Goal: Register for event/course

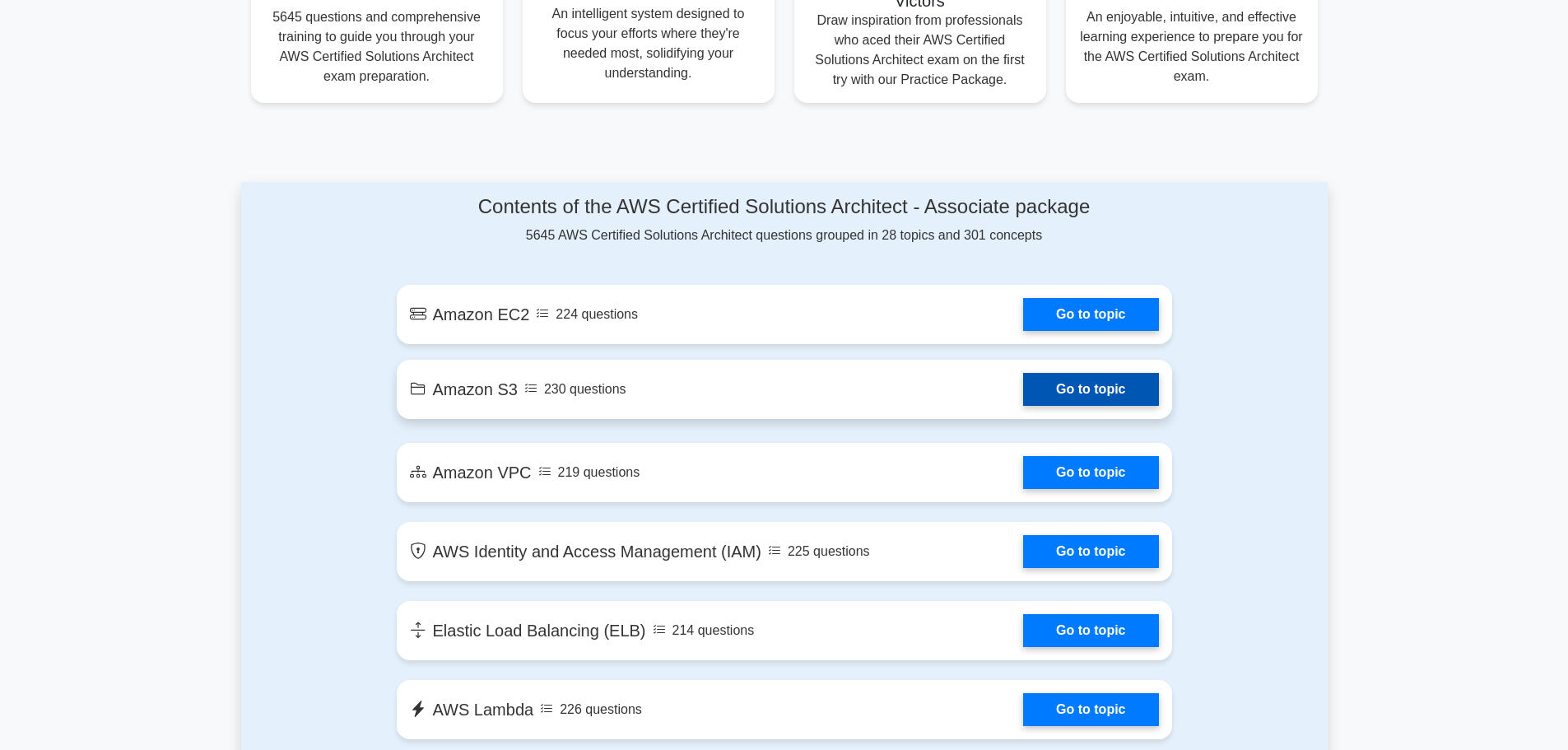
scroll to position [581, 0]
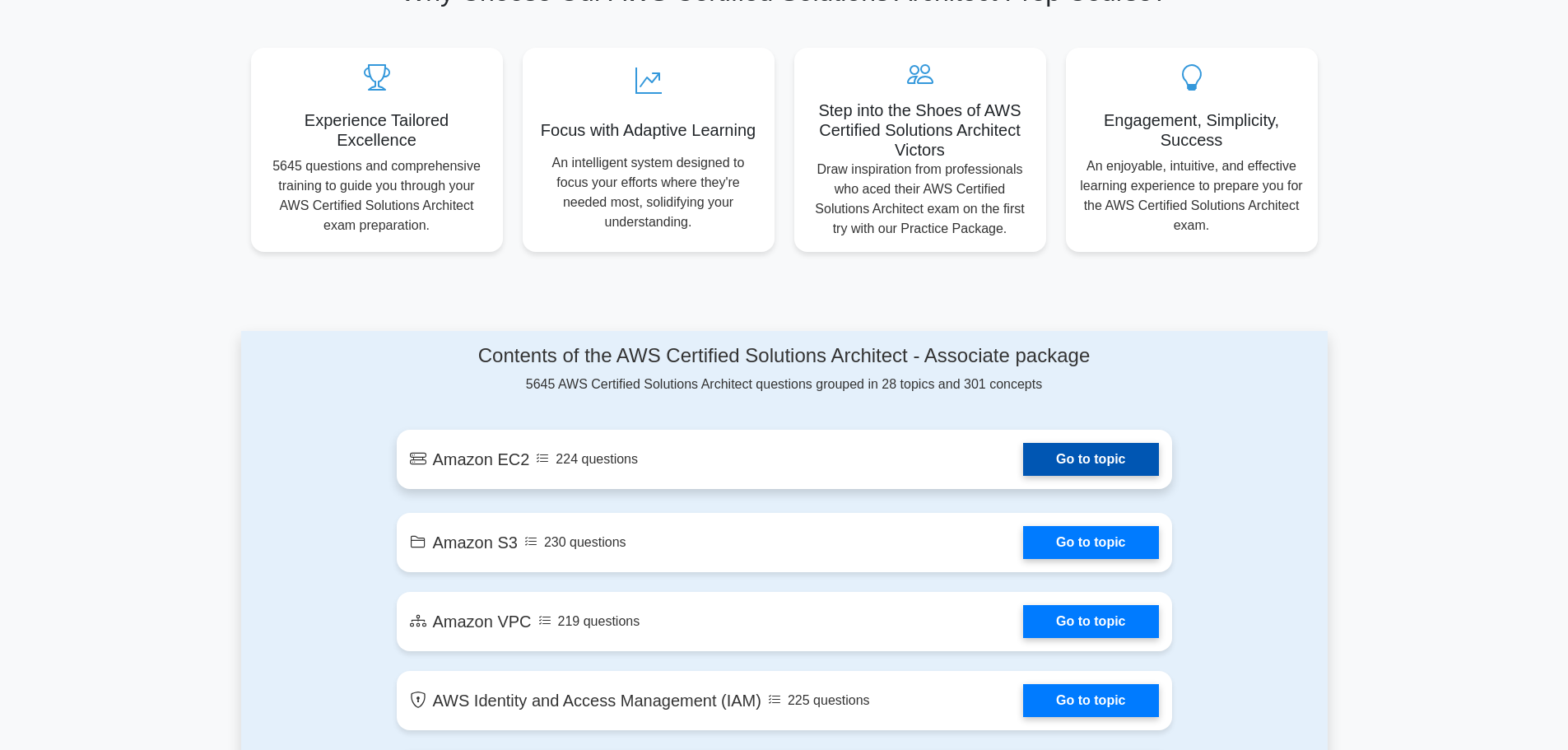
click at [1056, 461] on link "Go to topic" at bounding box center [1091, 459] width 135 height 33
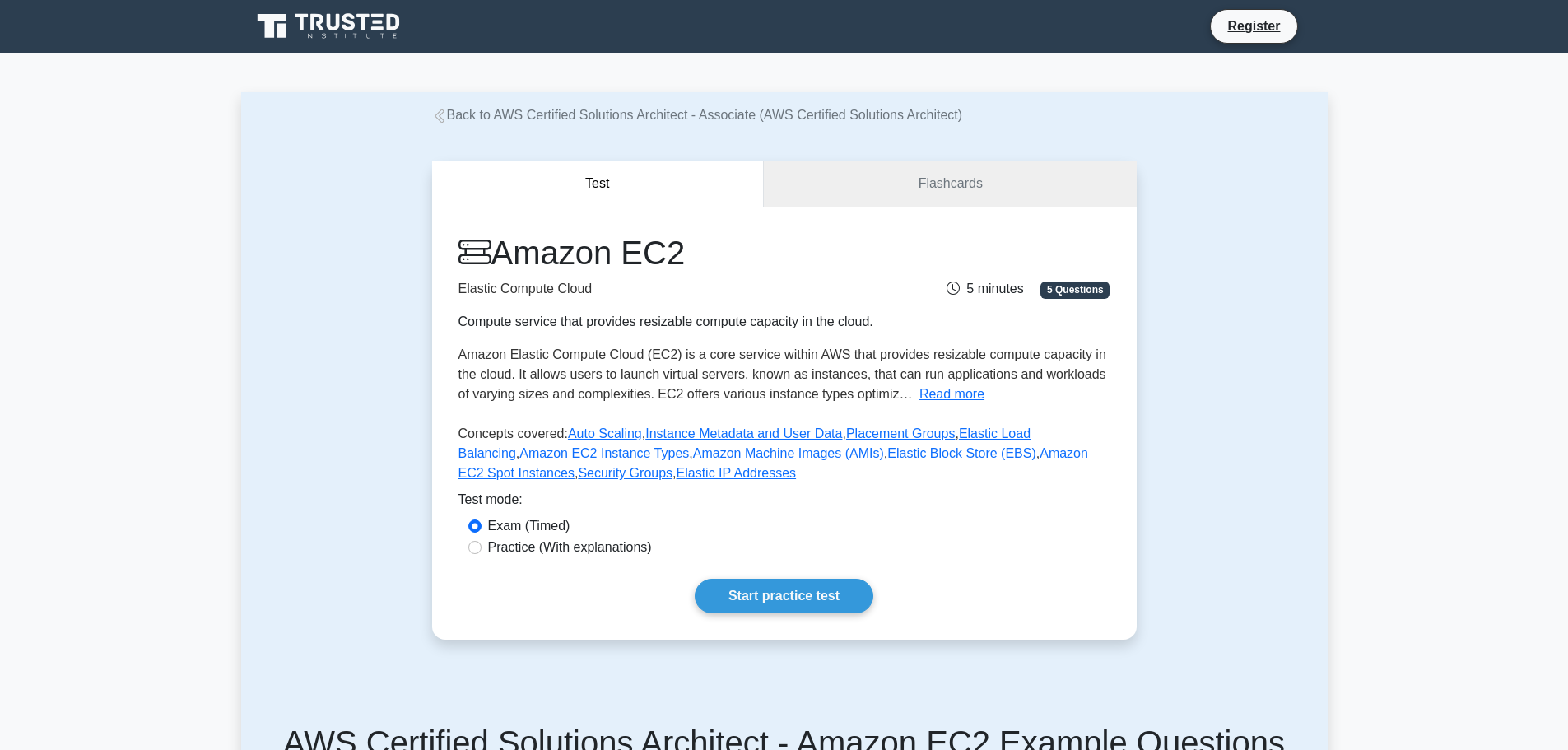
drag, startPoint x: 475, startPoint y: 566, endPoint x: 487, endPoint y: 575, distance: 15.0
click at [475, 554] on input "Practice (With explanations)" at bounding box center [475, 547] width 13 height 13
radio input "true"
click at [788, 609] on link "Start practice test" at bounding box center [784, 596] width 179 height 35
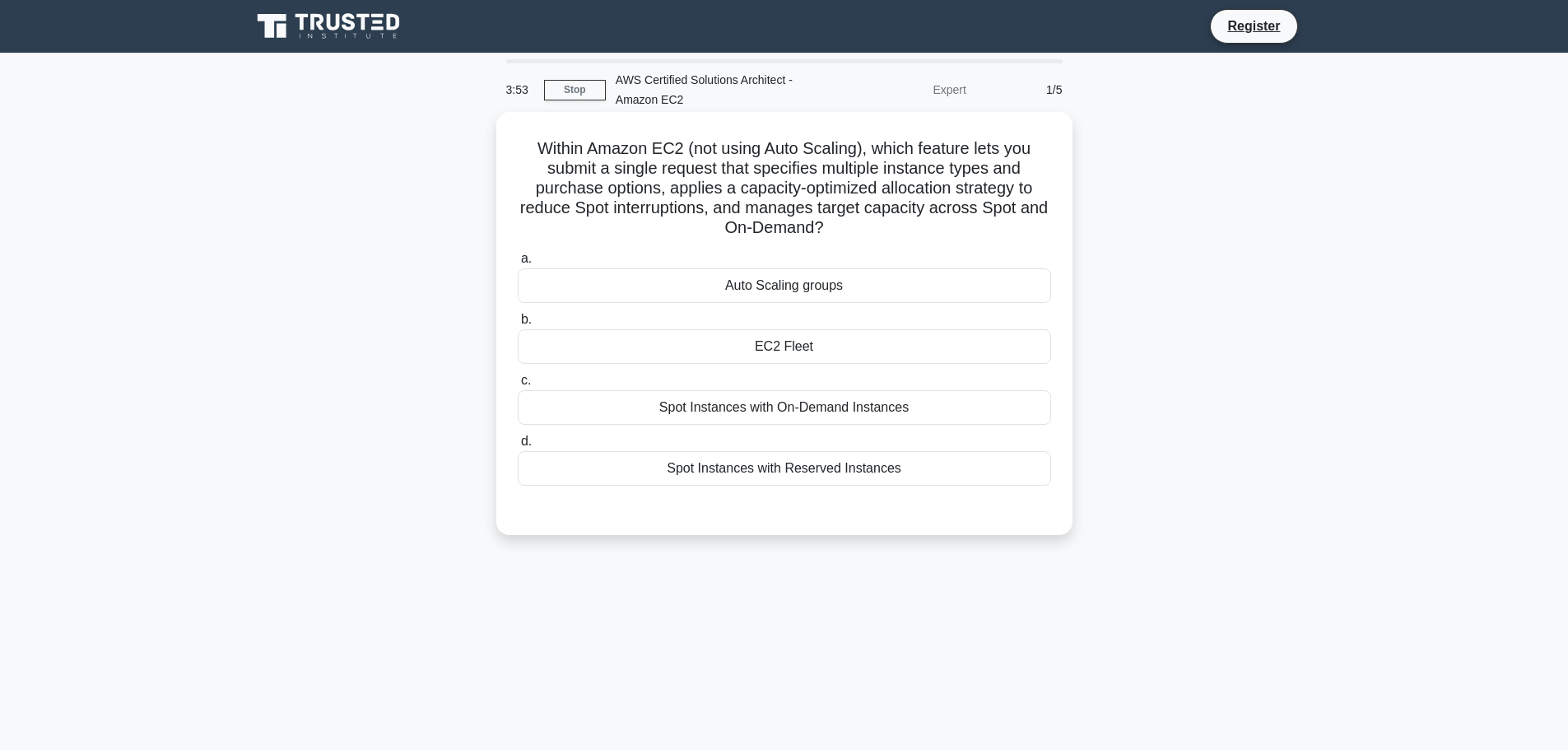
click at [631, 417] on div "Spot Instances with On-Demand Instances" at bounding box center [784, 408] width 534 height 35
click at [518, 386] on input "c. Spot Instances with On-Demand Instances" at bounding box center [518, 380] width 0 height 11
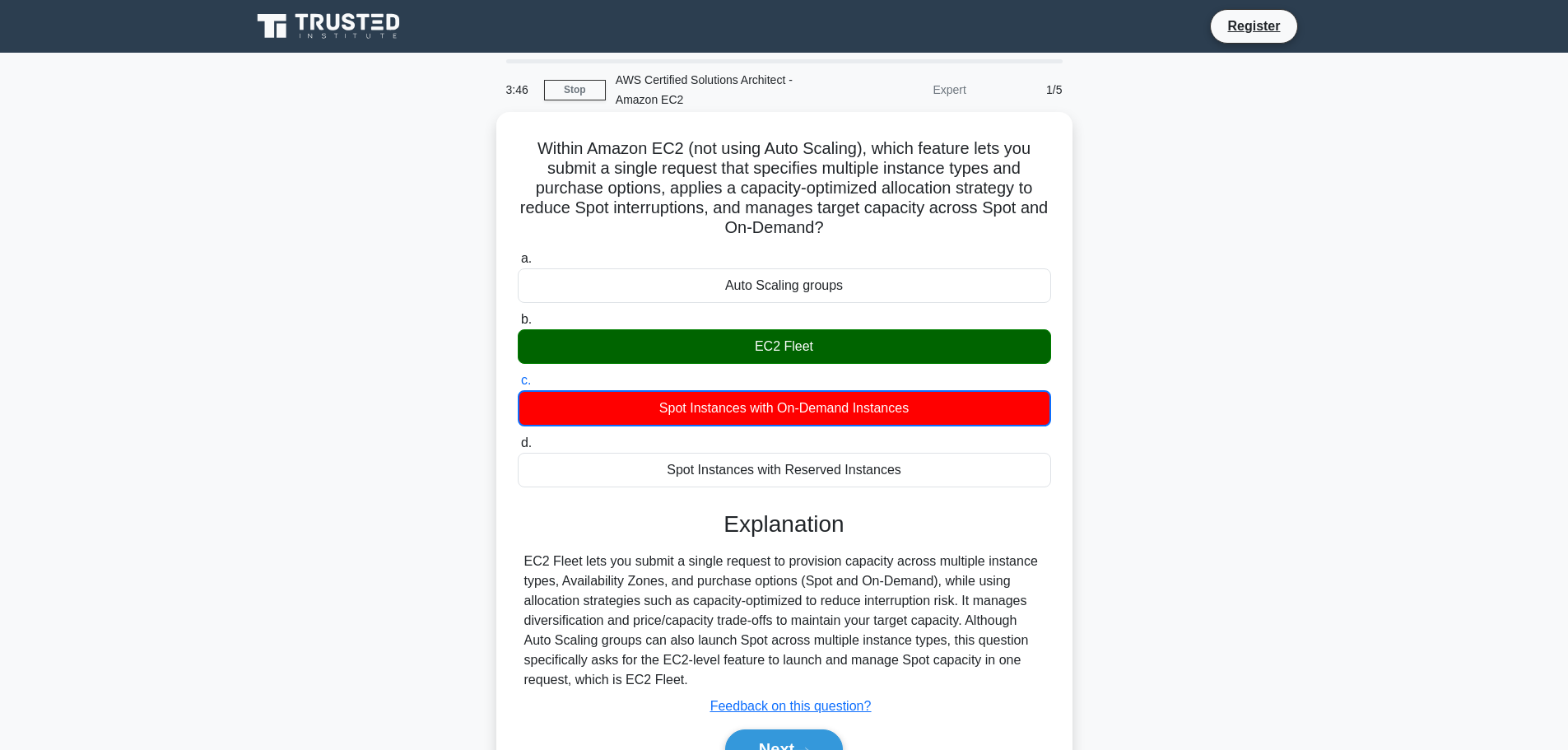
scroll to position [83, 0]
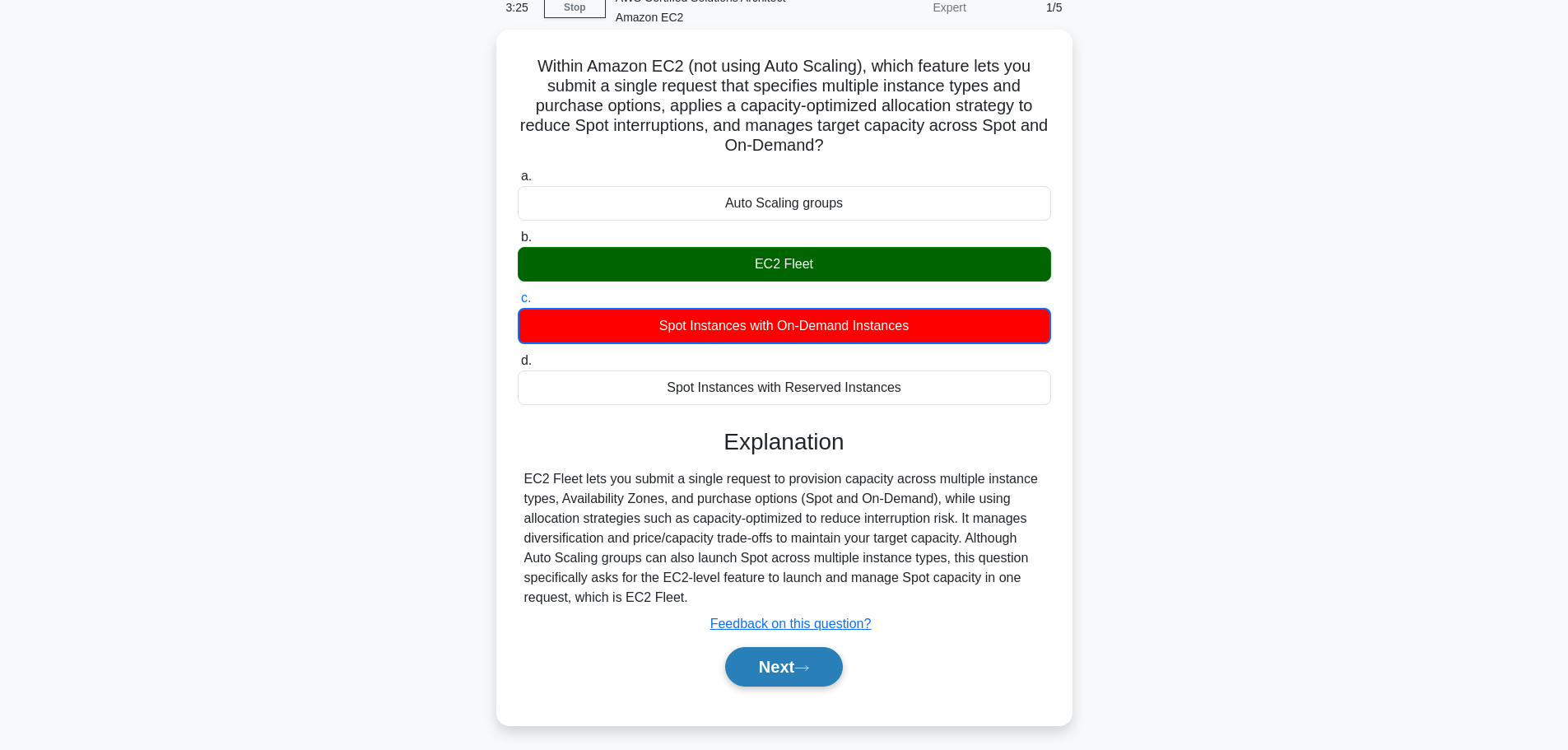
click at [783, 666] on button "Next" at bounding box center [784, 666] width 117 height 39
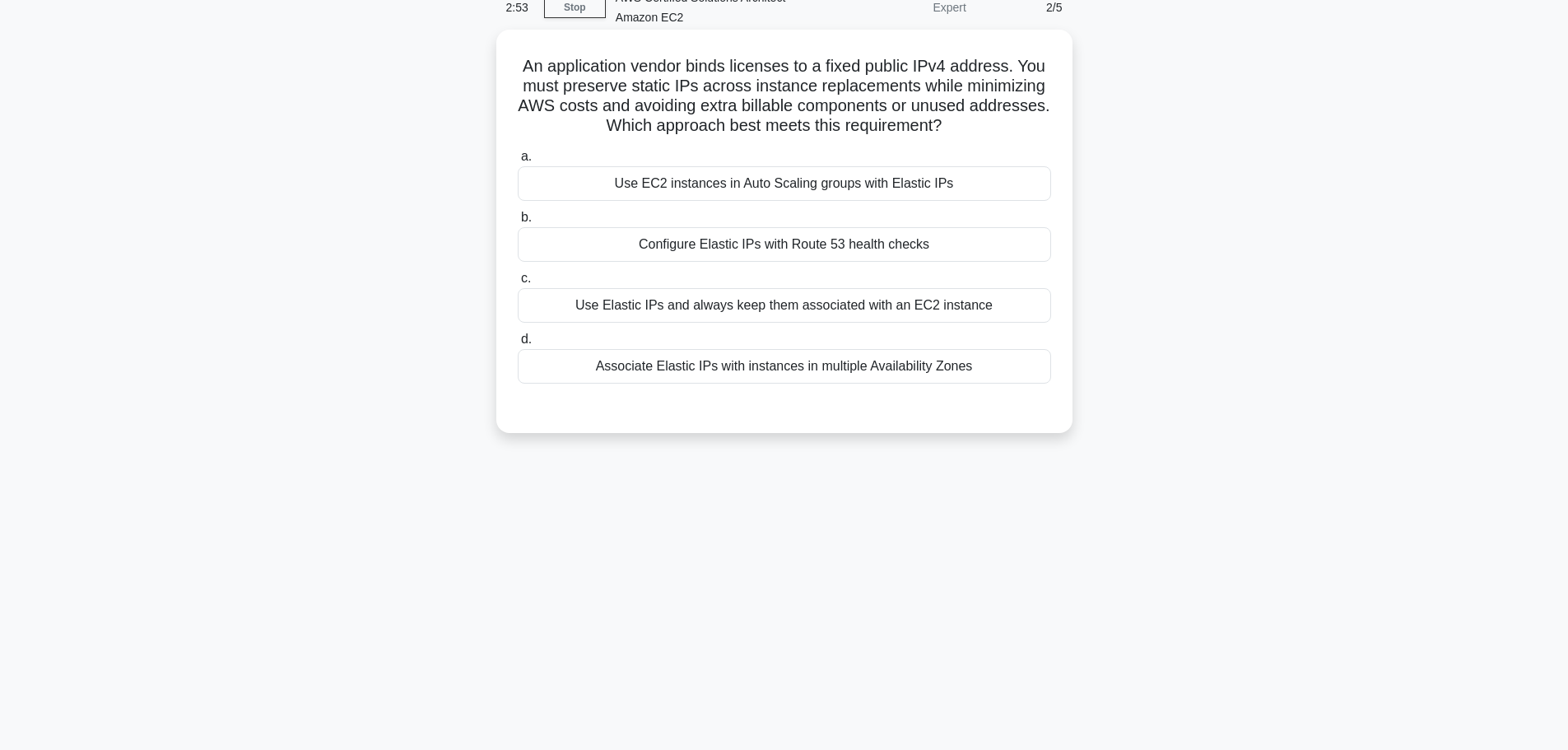
click at [905, 201] on div "Use EC2 instances in Auto Scaling groups with Elastic IPs" at bounding box center [784, 184] width 534 height 35
click at [518, 162] on input "a. Use EC2 instances in Auto Scaling groups with Elastic IPs" at bounding box center [518, 156] width 0 height 11
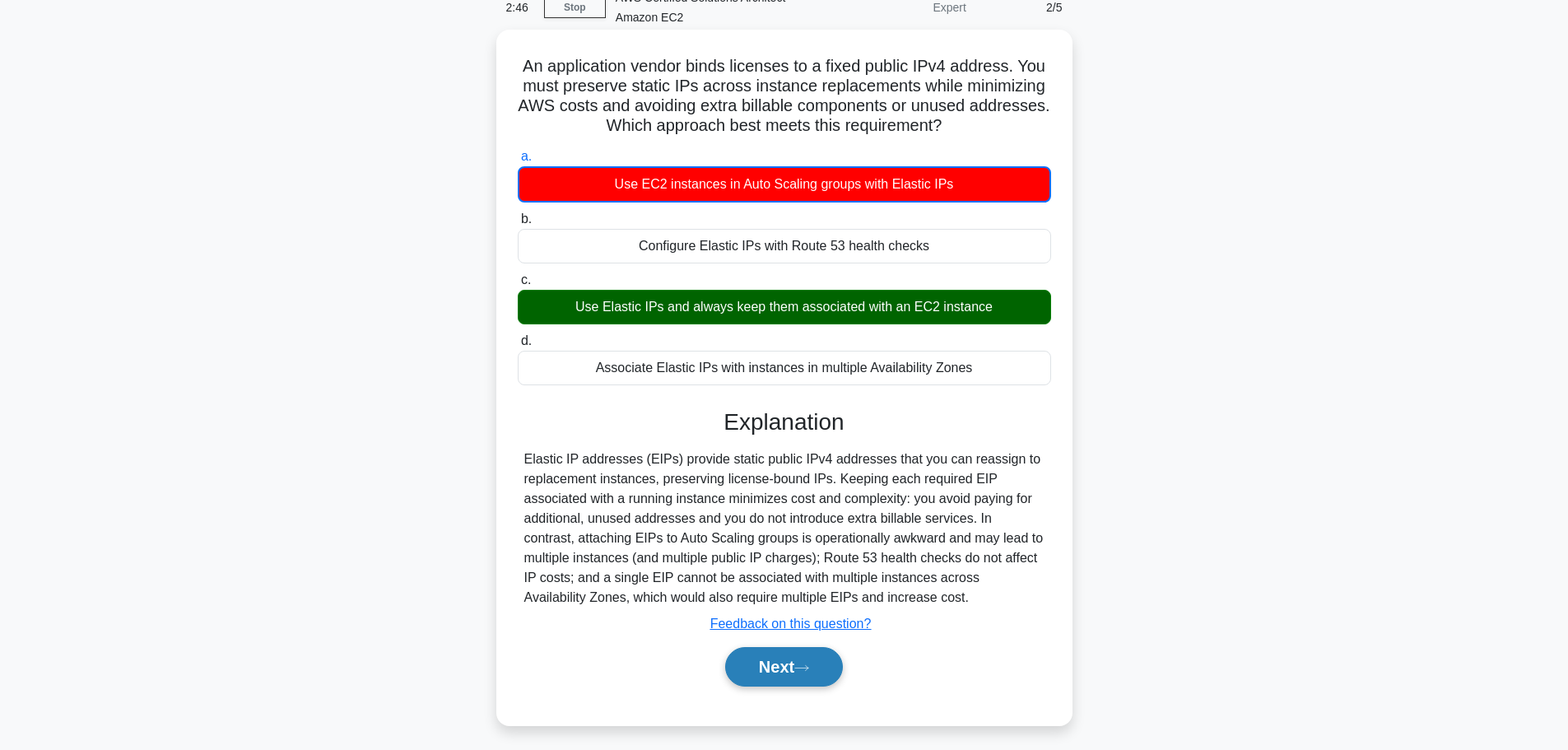
click at [791, 687] on button "Next" at bounding box center [784, 666] width 117 height 39
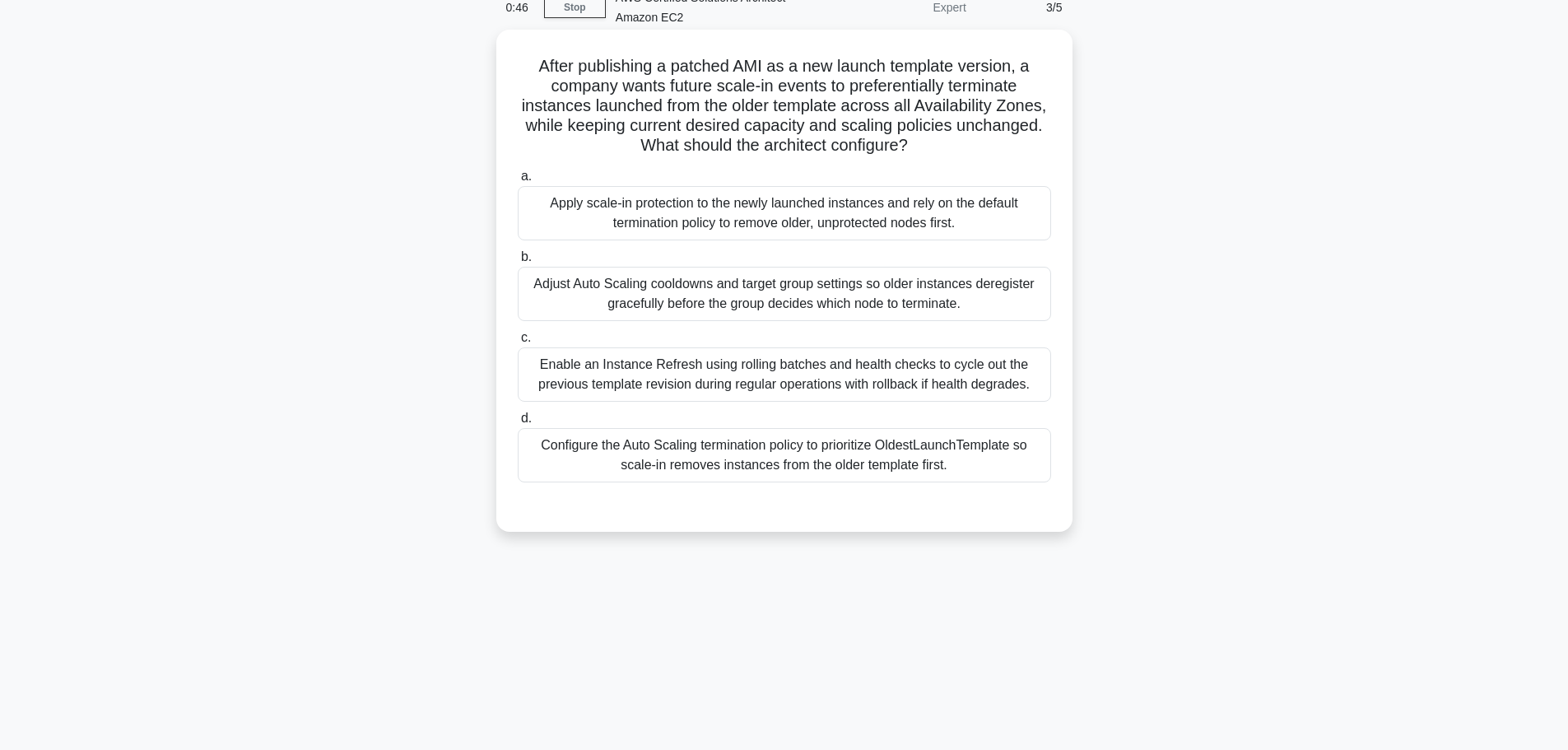
click at [964, 227] on div "Apply scale‑in protection to the newly launched instances and rely on the defau…" at bounding box center [784, 212] width 534 height 54
click at [518, 182] on input "a. Apply scale‑in protection to the newly launched instances and rely on the de…" at bounding box center [518, 176] width 0 height 11
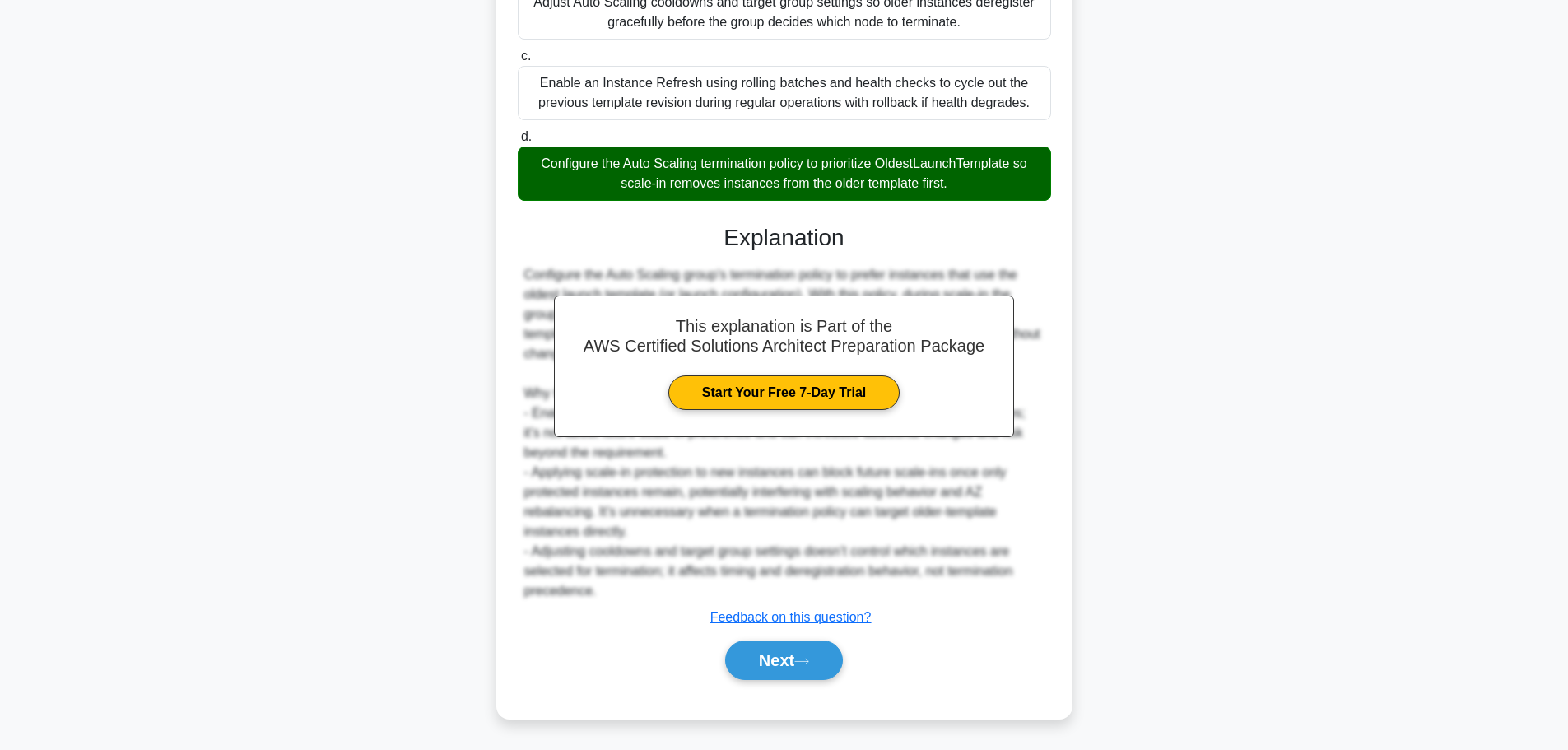
scroll to position [386, 0]
click at [771, 663] on button "Next" at bounding box center [784, 660] width 117 height 39
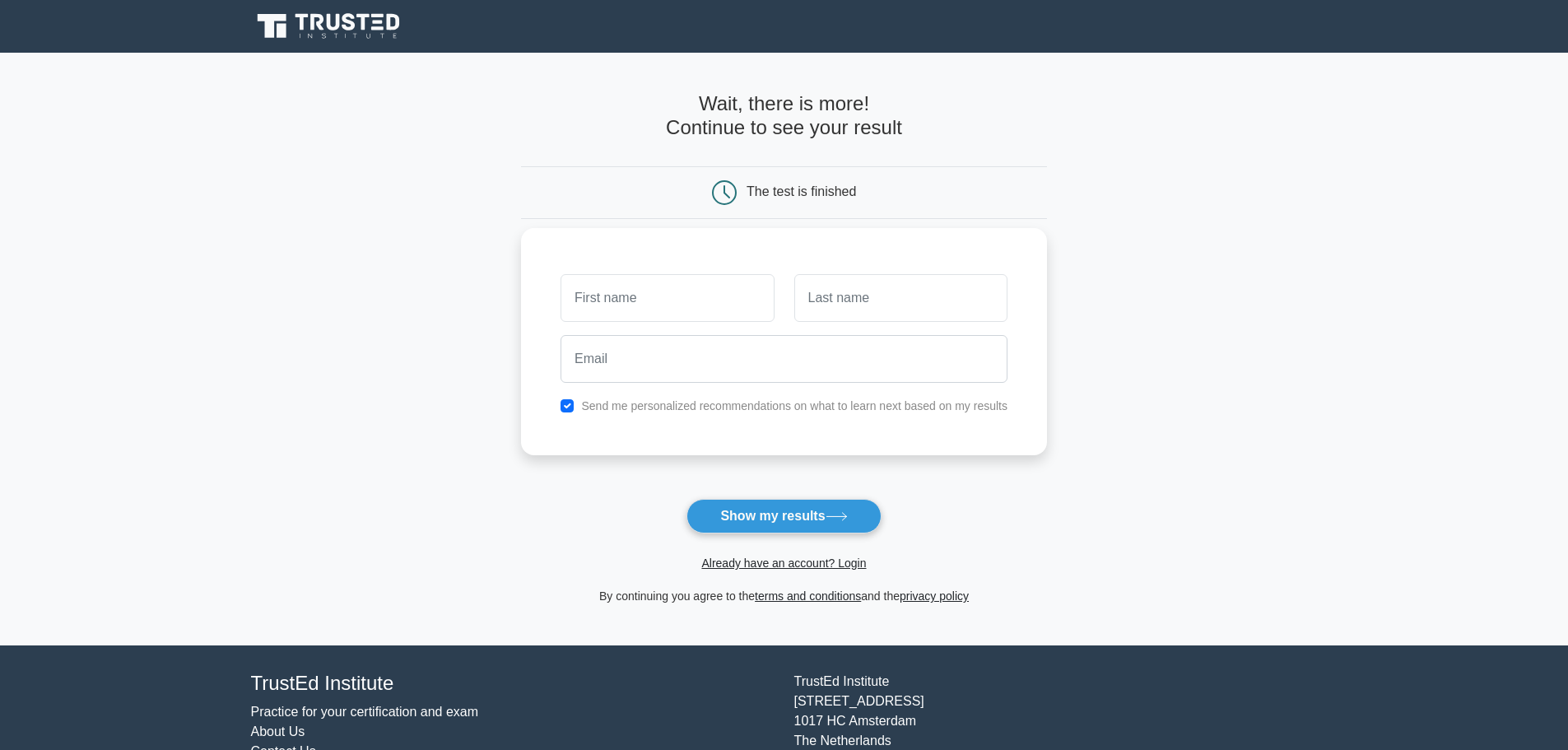
click at [697, 300] on input "text" at bounding box center [668, 298] width 214 height 48
type input "kalyanasundaram"
click at [843, 317] on input "text" at bounding box center [901, 298] width 214 height 48
type input "esakky"
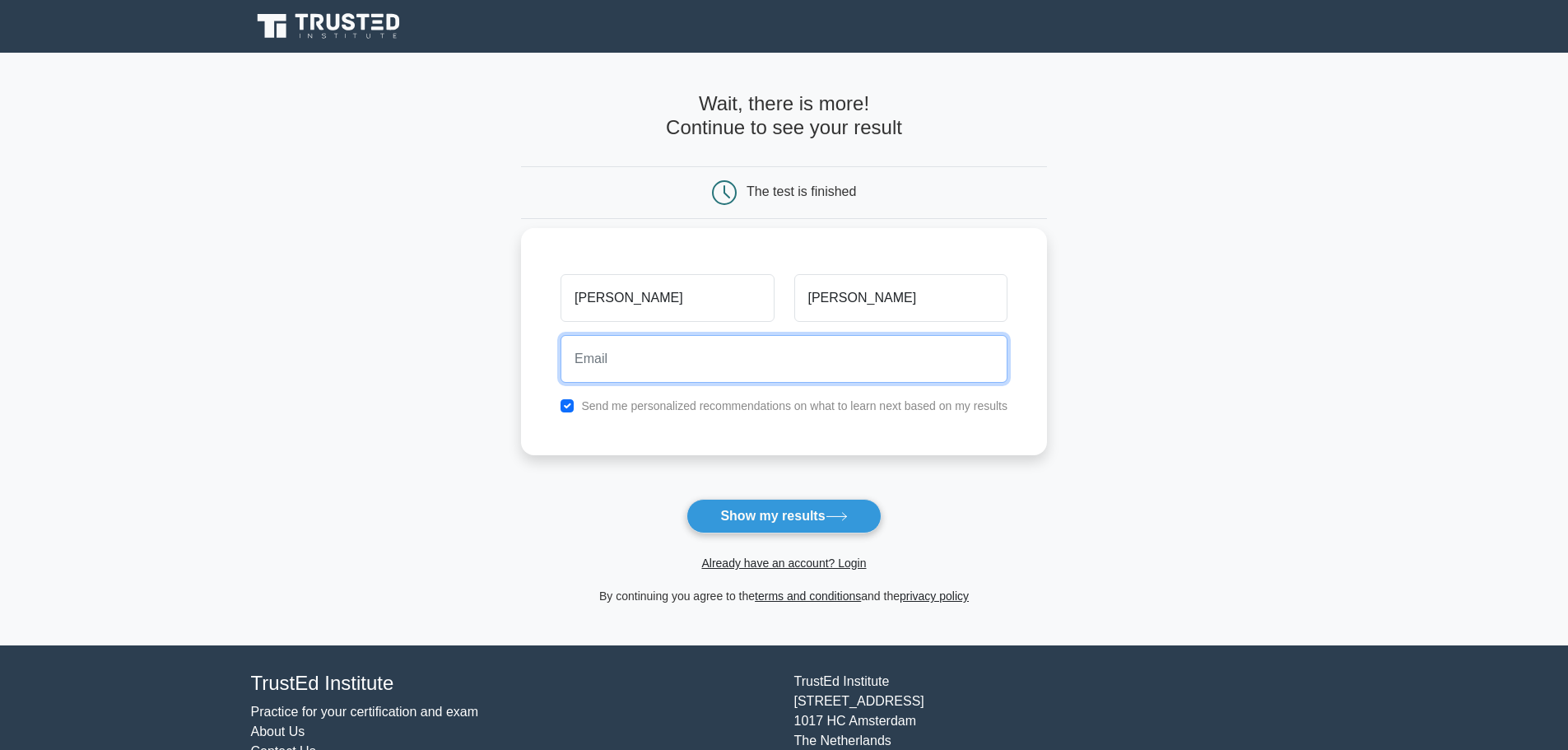
click at [798, 345] on input "email" at bounding box center [784, 359] width 447 height 48
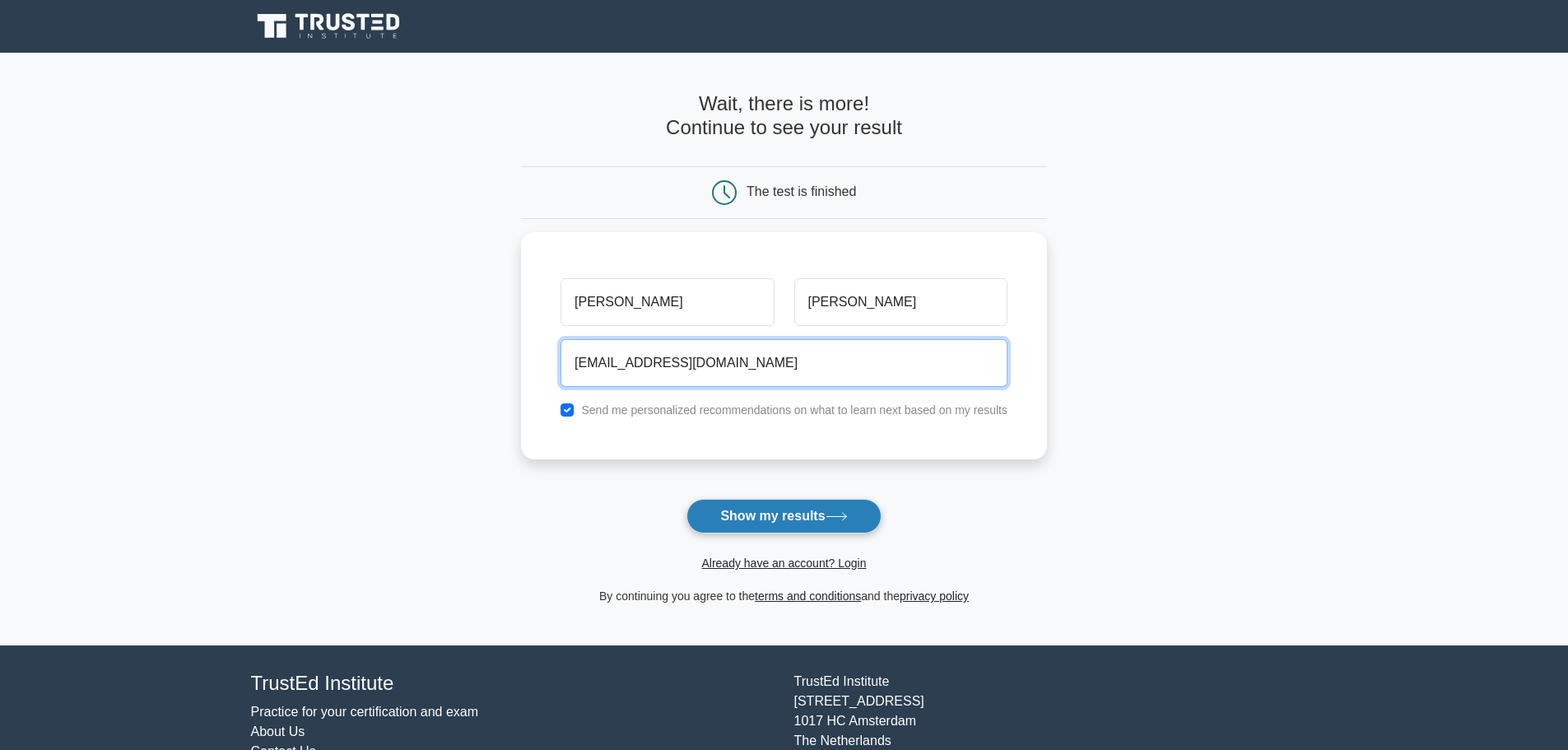
type input "kalyan74singai@gmail.com"
click at [804, 520] on button "Show my results" at bounding box center [784, 516] width 194 height 35
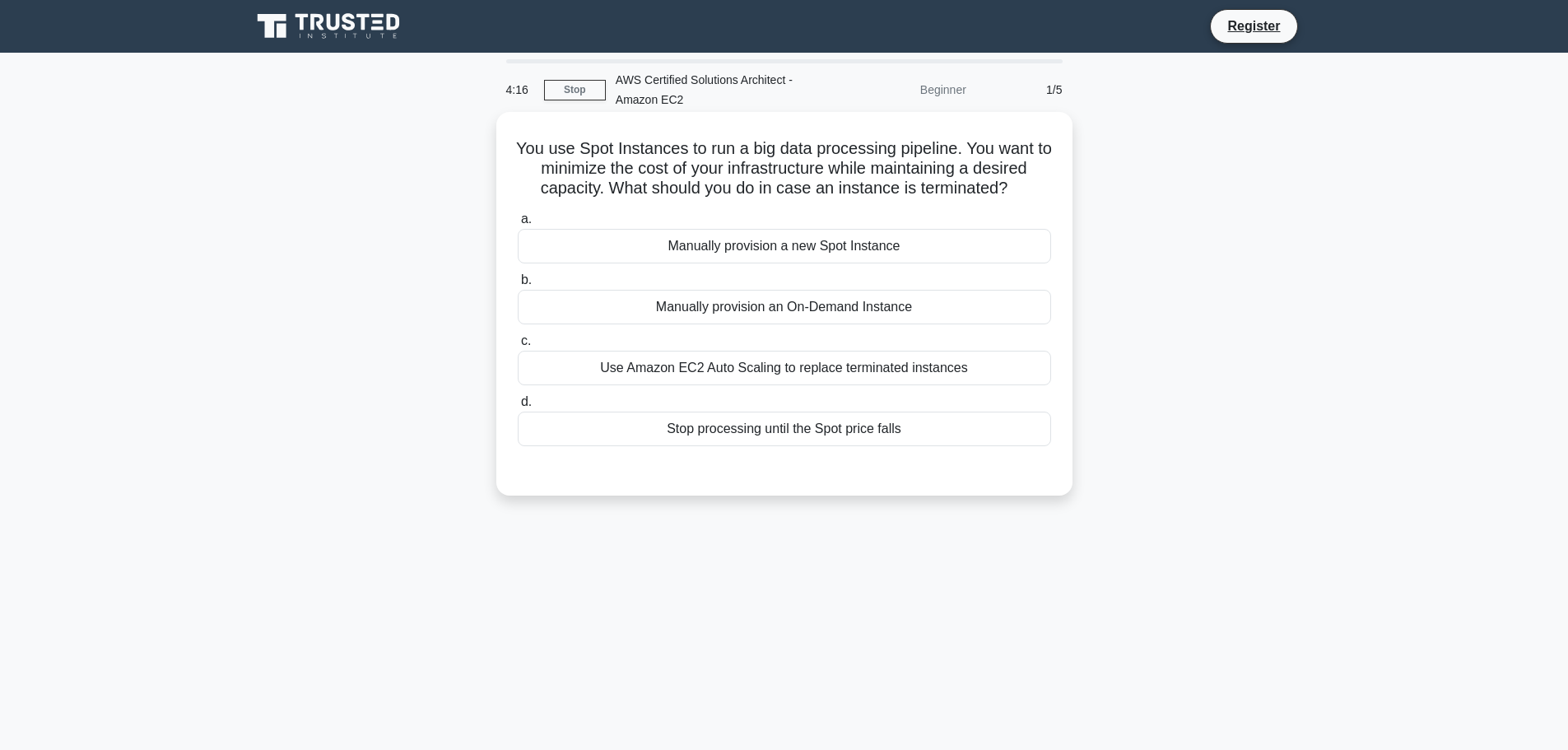
click at [857, 324] on div "Manually provision an On-Demand Instance" at bounding box center [784, 307] width 534 height 35
click at [518, 286] on input "b. Manually provision an On-Demand Instance" at bounding box center [518, 280] width 0 height 11
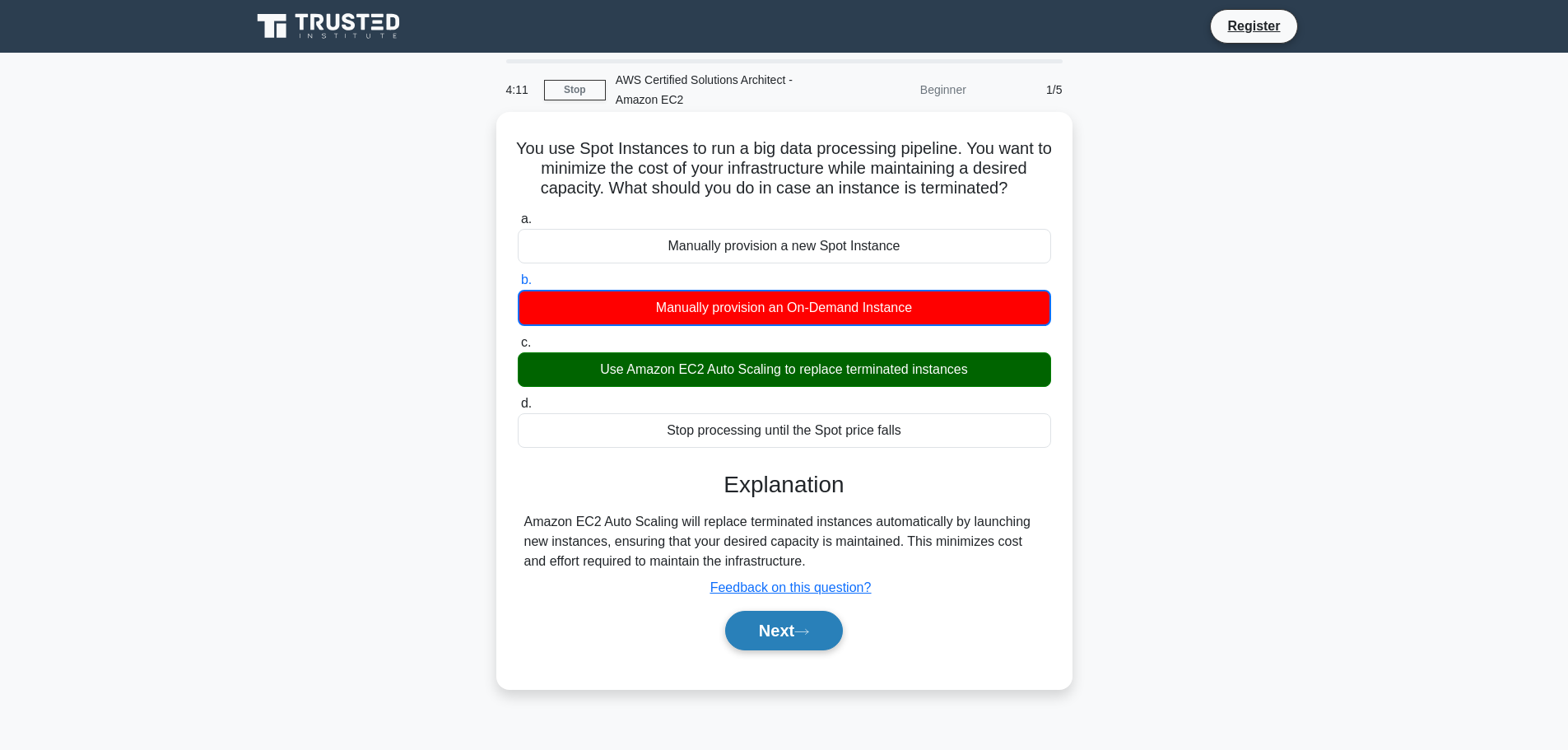
click at [771, 650] on button "Next" at bounding box center [784, 630] width 117 height 39
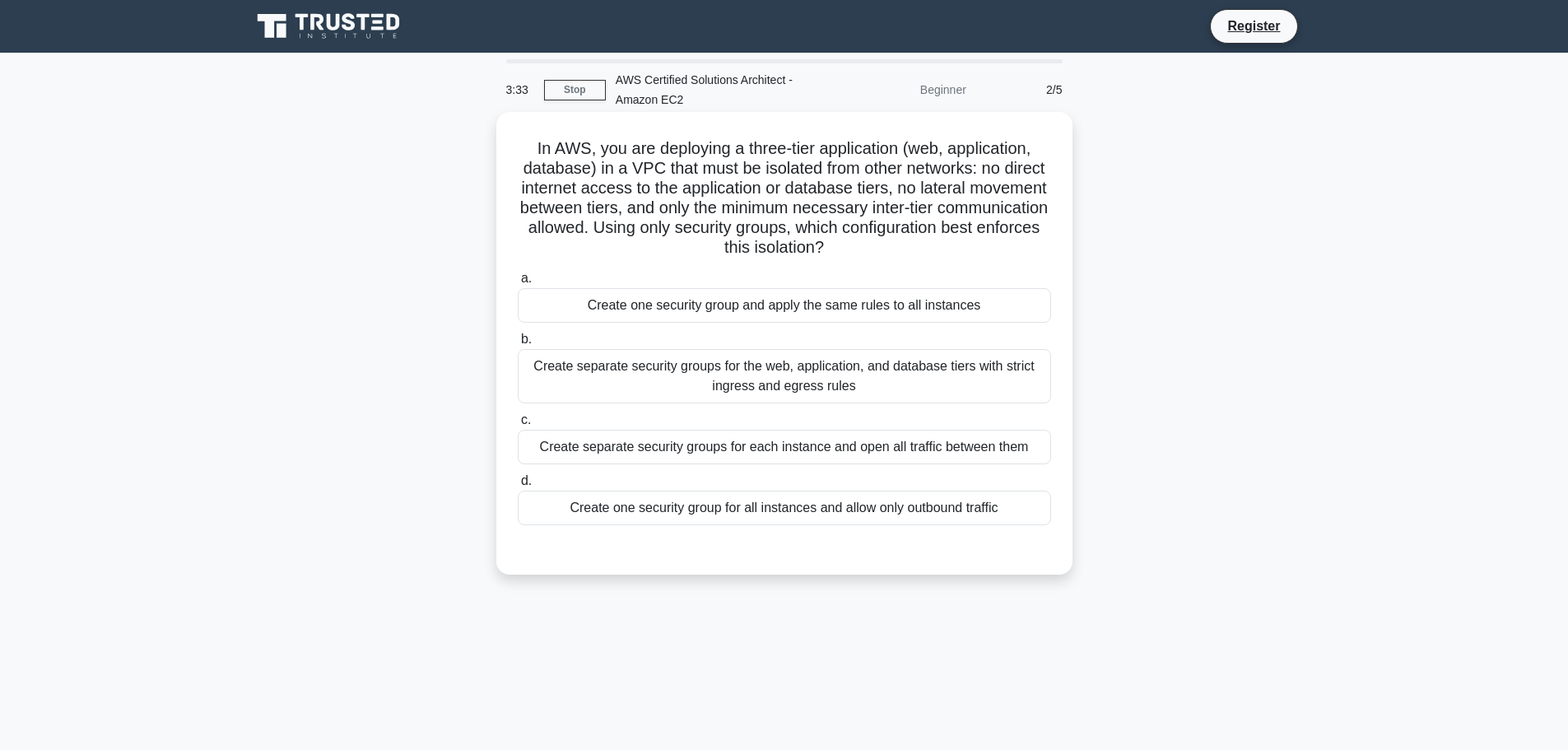
click at [905, 525] on div "Create one security group for all instances and allow only outbound traffic" at bounding box center [784, 508] width 534 height 35
click at [518, 487] on input "d. Create one security group for all instances and allow only outbound traffic" at bounding box center [518, 481] width 0 height 11
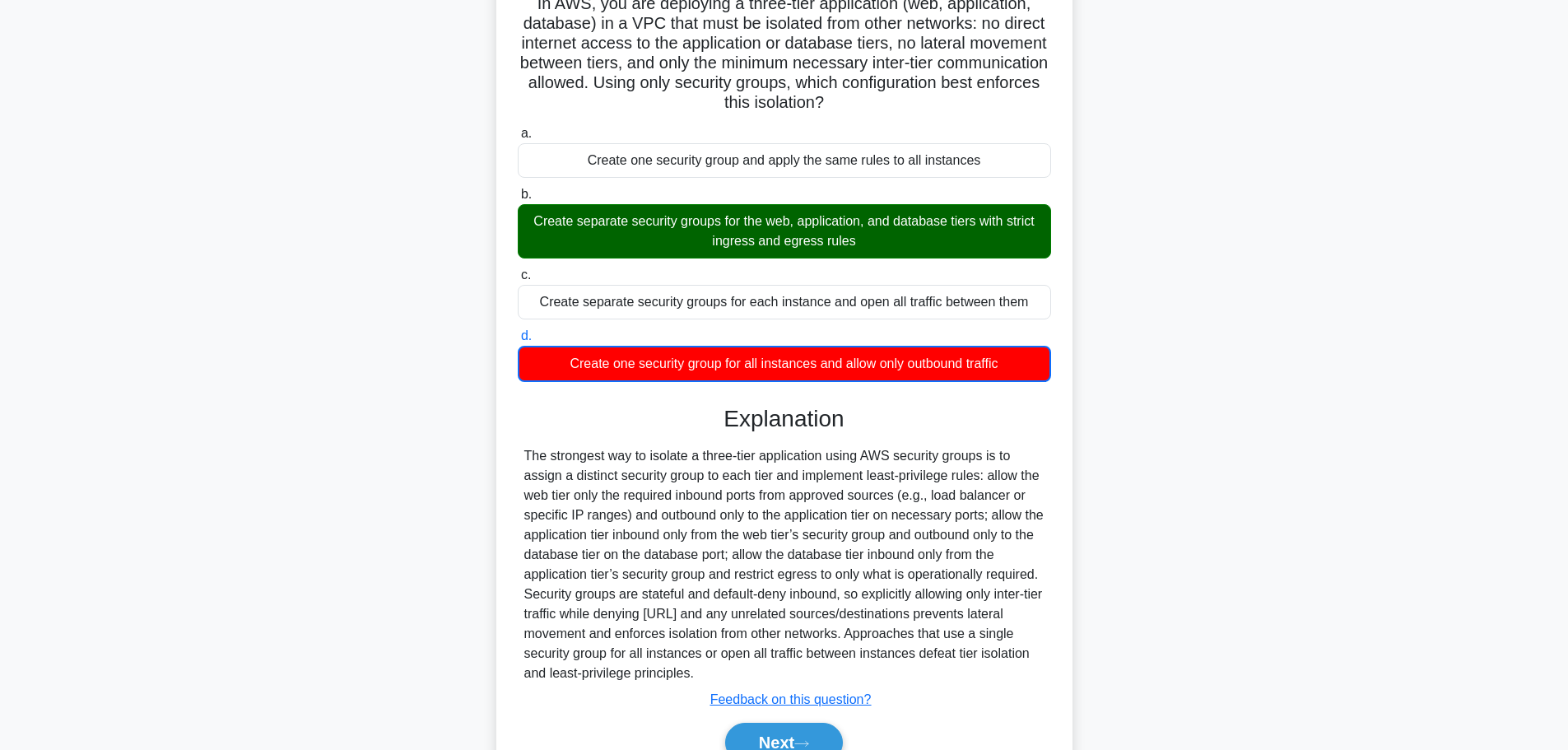
scroll to position [266, 0]
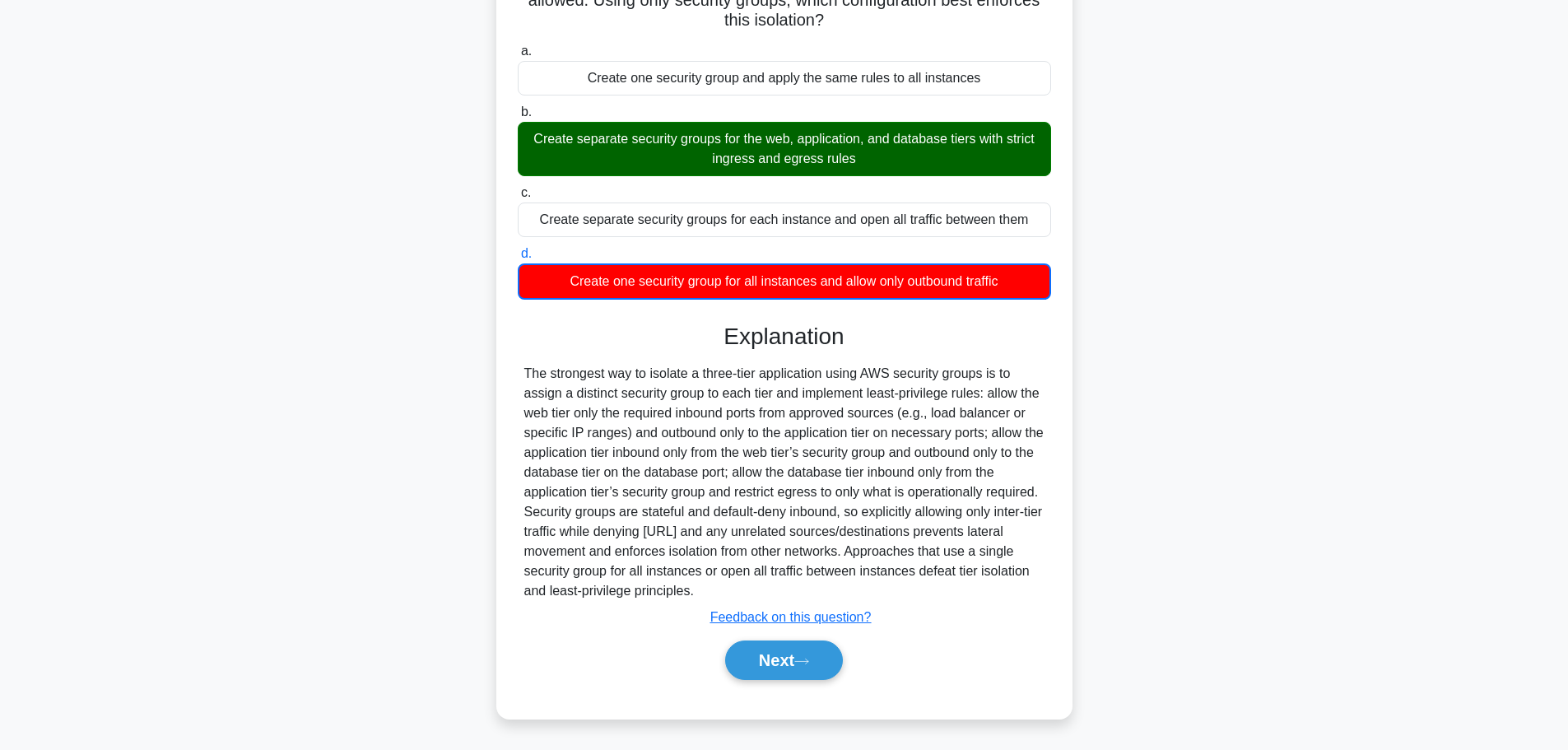
click at [848, 648] on div "Next" at bounding box center [784, 660] width 540 height 39
click at [829, 658] on button "Next" at bounding box center [784, 660] width 117 height 39
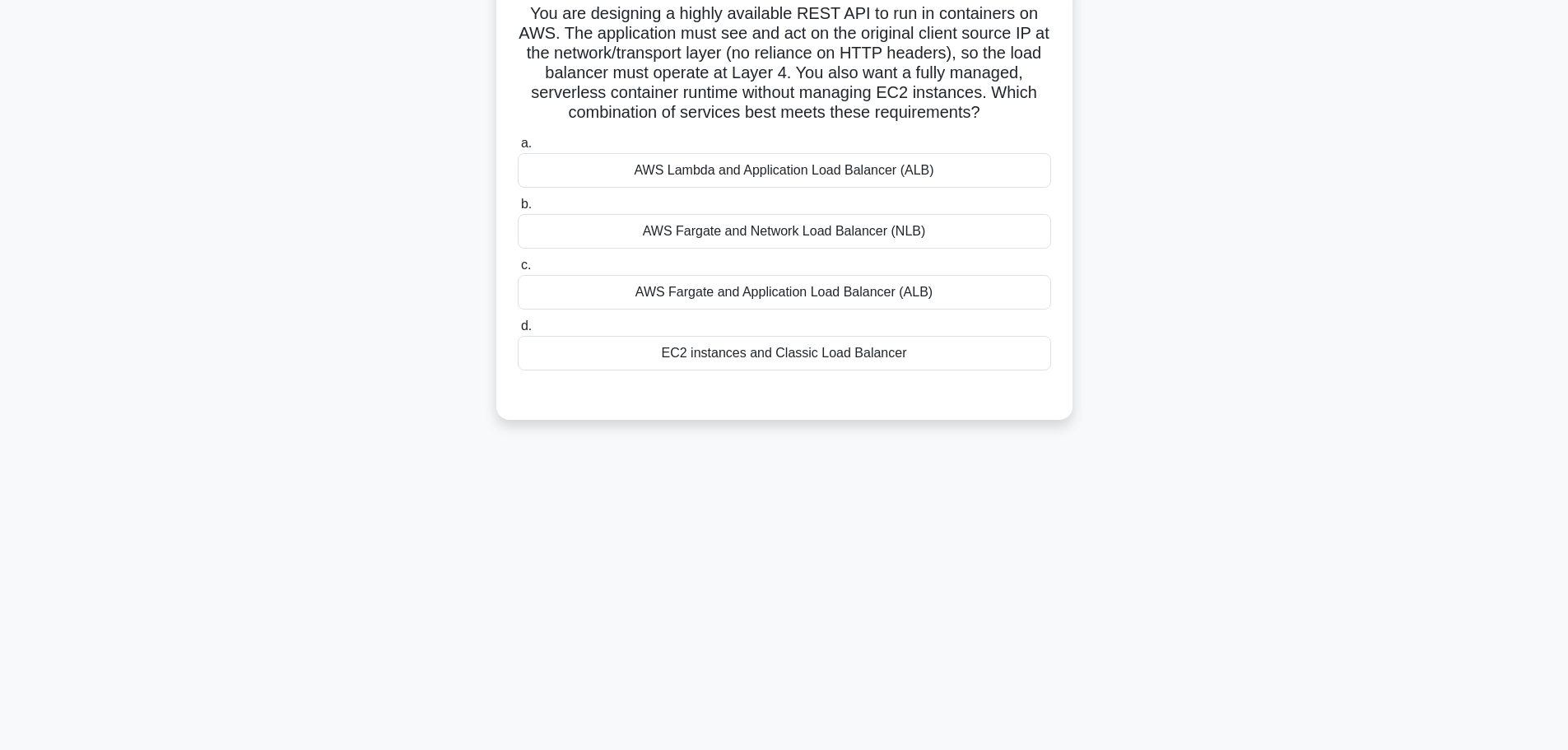
scroll to position [0, 0]
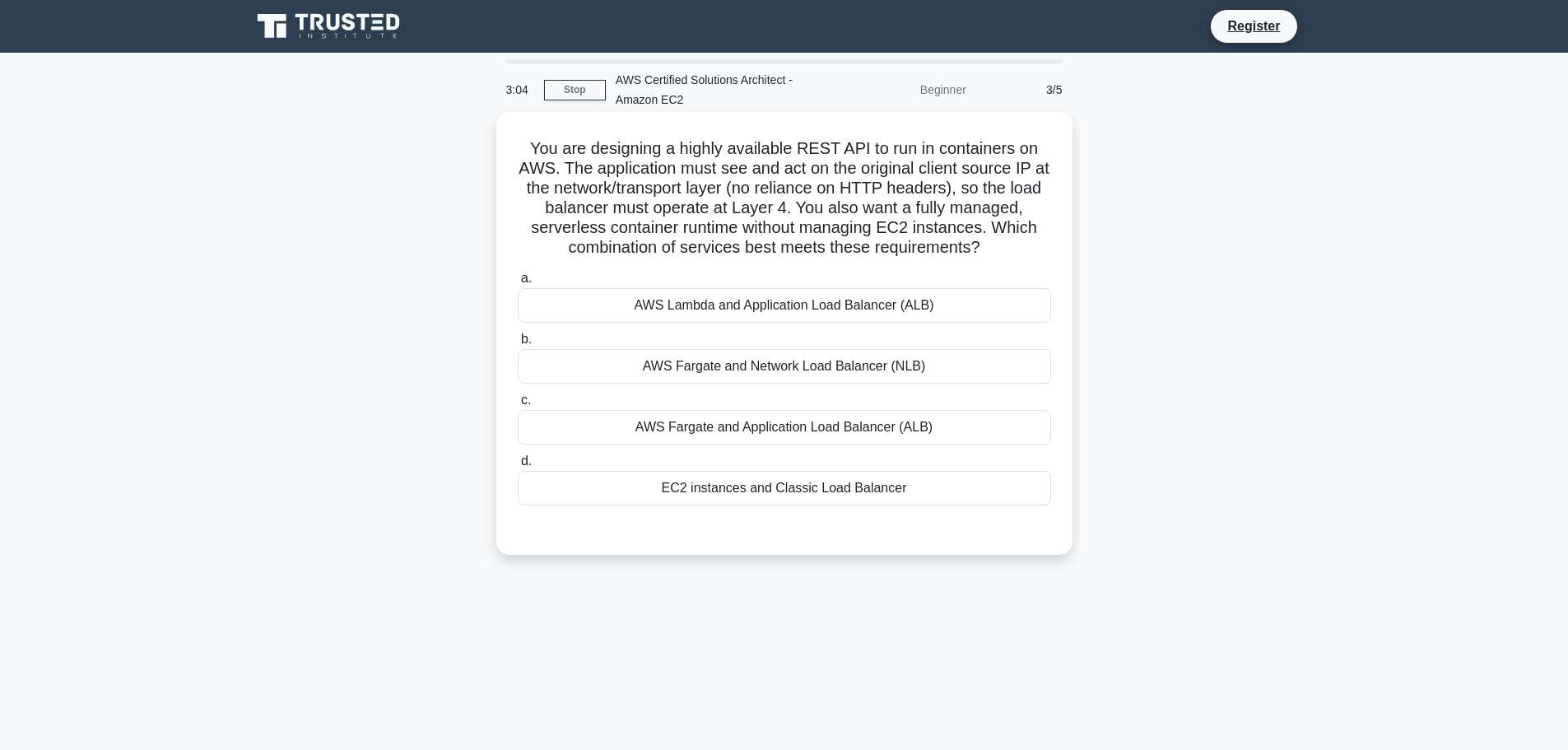
click at [888, 505] on div "EC2 instances and Classic Load Balancer" at bounding box center [784, 488] width 534 height 35
click at [518, 466] on input "d. EC2 instances and Classic Load Balancer" at bounding box center [518, 461] width 0 height 11
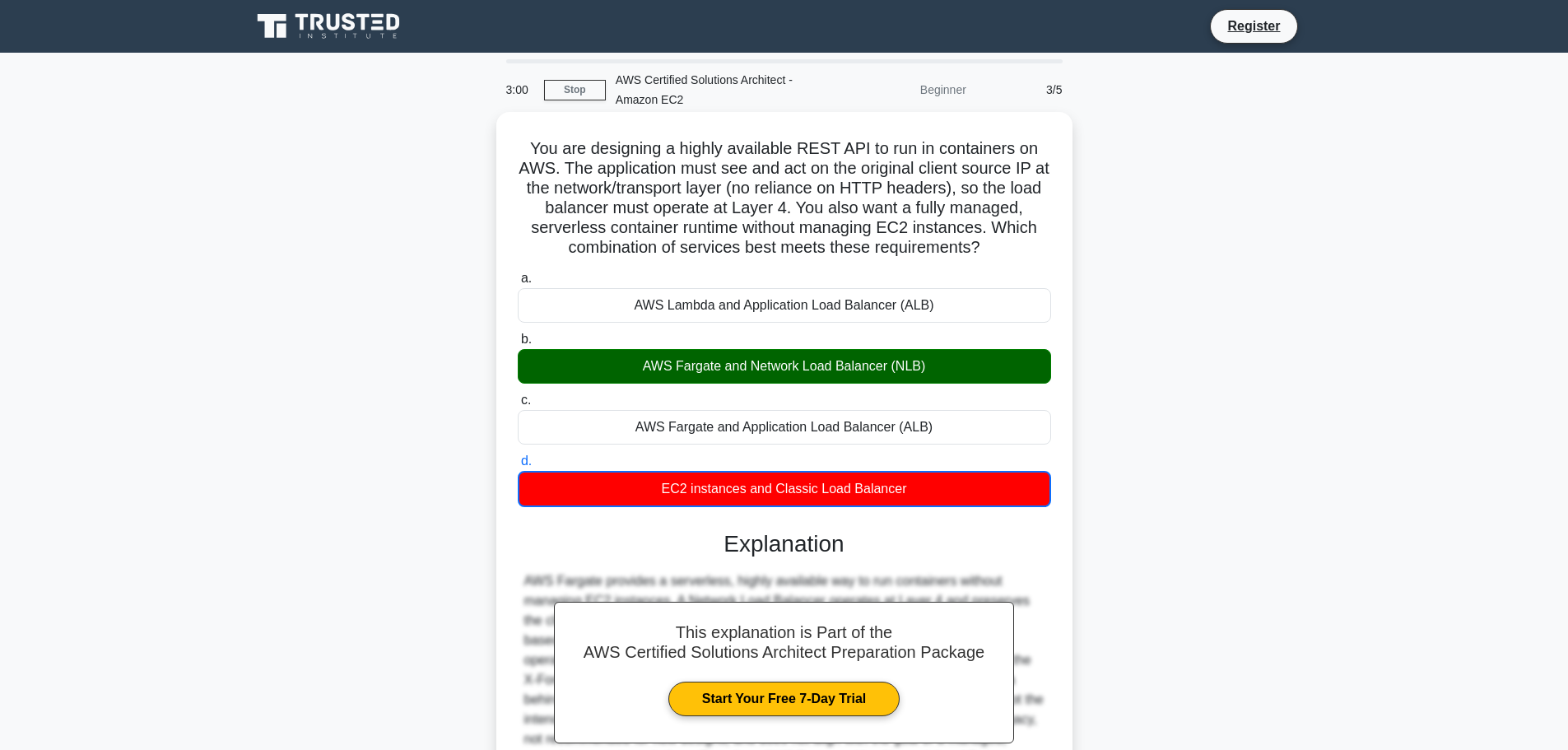
scroll to position [208, 0]
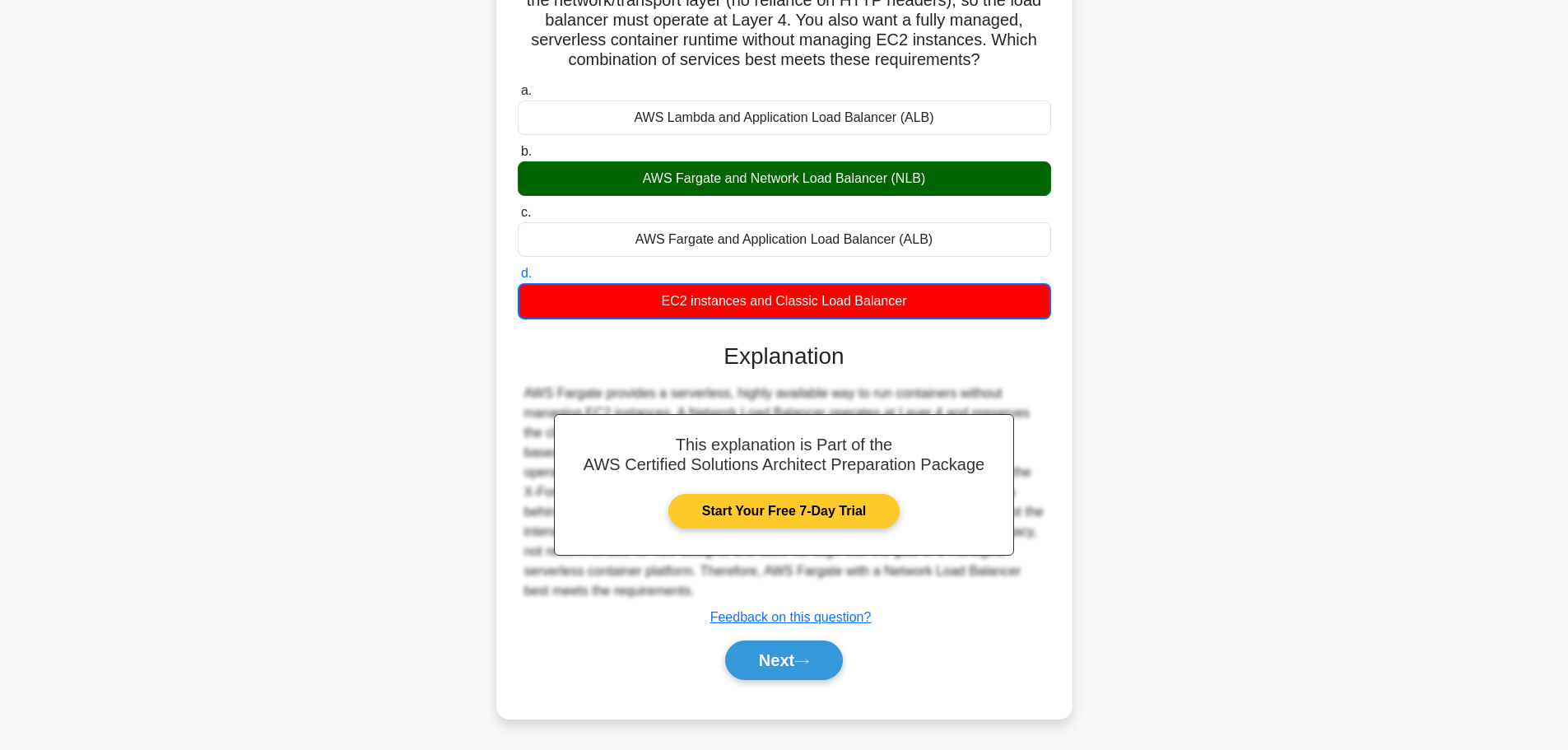
click at [864, 528] on link "Start Your Free 7-Day Trial" at bounding box center [784, 511] width 231 height 35
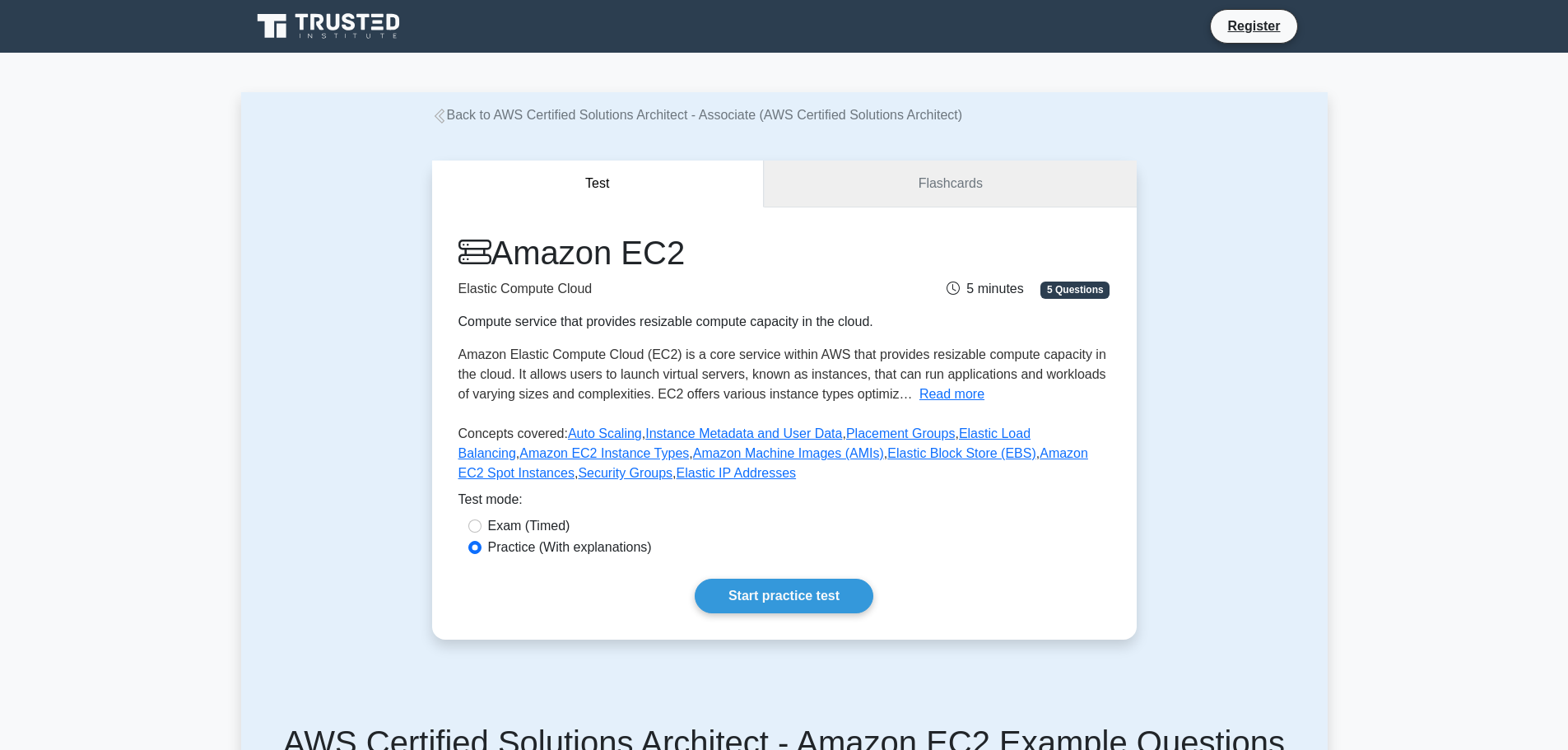
click at [941, 185] on link "Flashcards" at bounding box center [949, 184] width 372 height 47
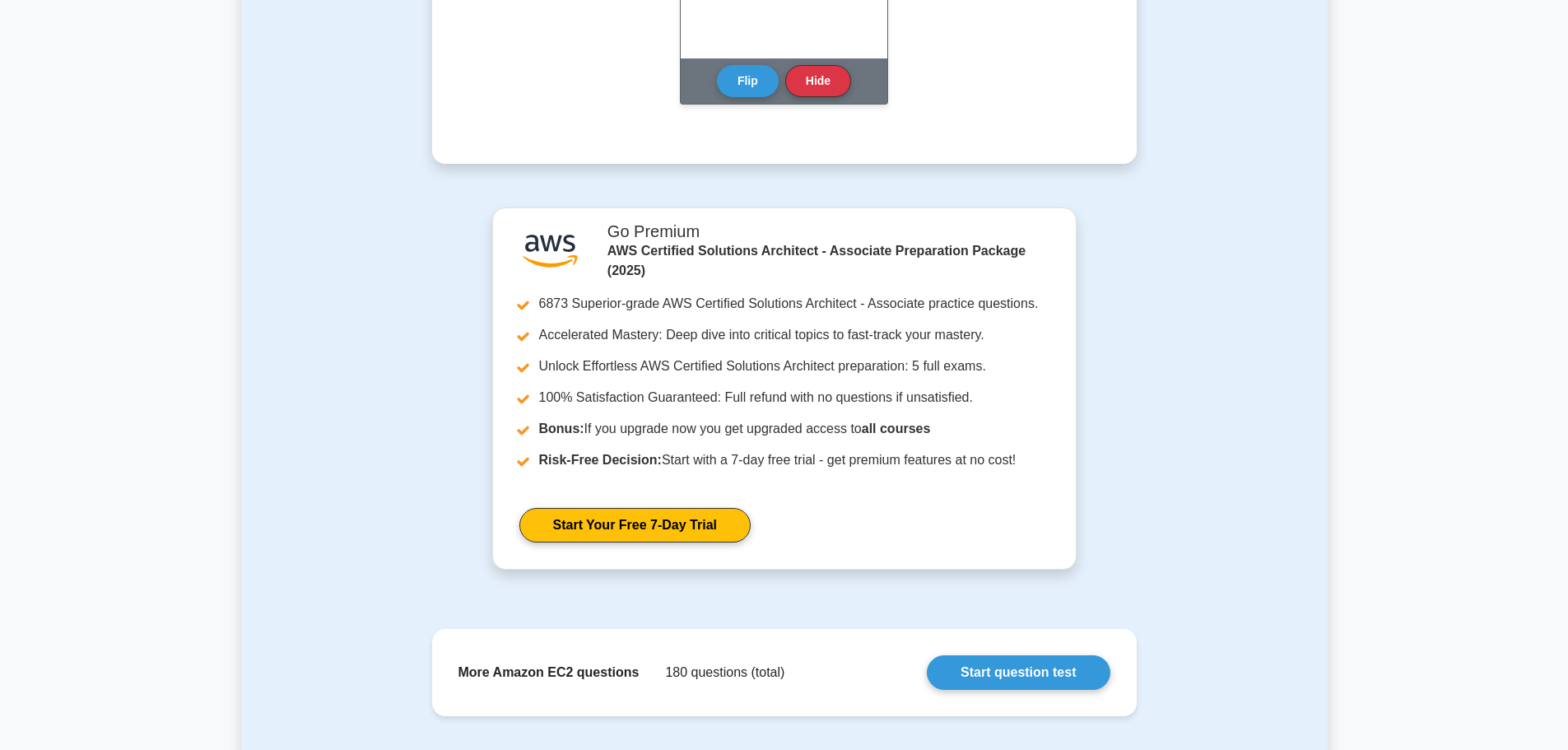
scroll to position [1415, 0]
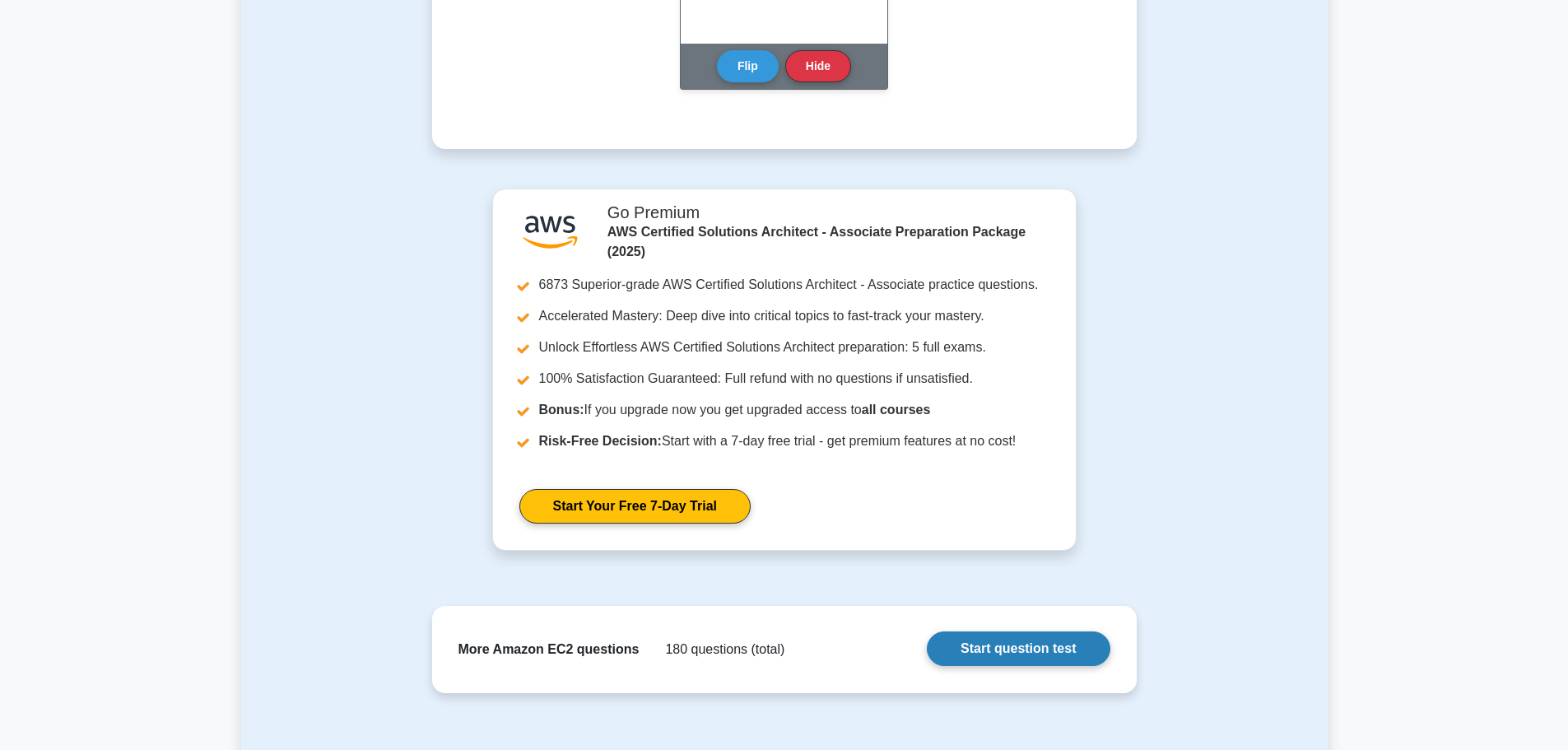
click at [991, 665] on link "Start question test" at bounding box center [1019, 648] width 183 height 35
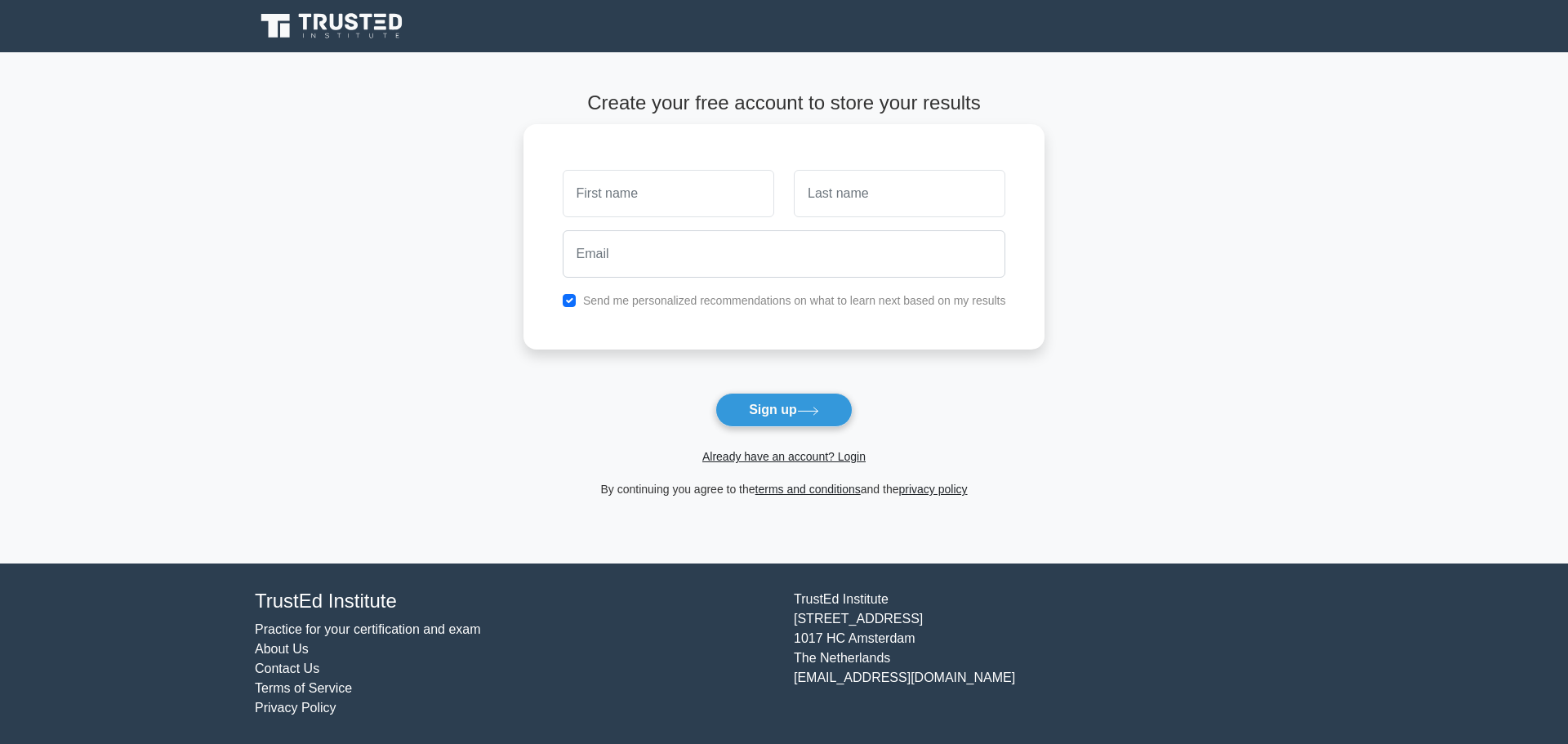
click at [700, 201] on input "text" at bounding box center [669, 194] width 212 height 48
type input "[PERSON_NAME]"
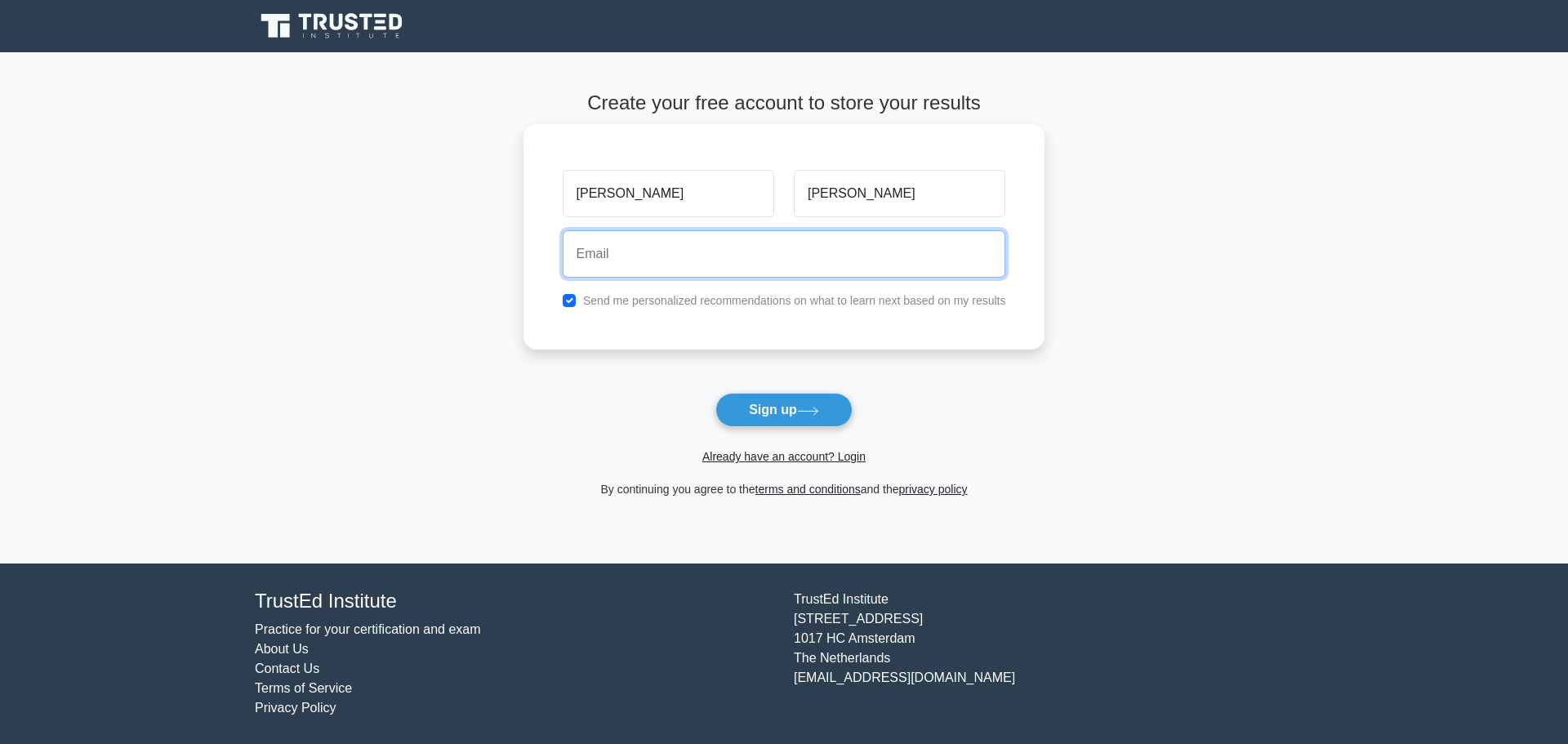
click at [694, 266] on input "email" at bounding box center [784, 254] width 444 height 48
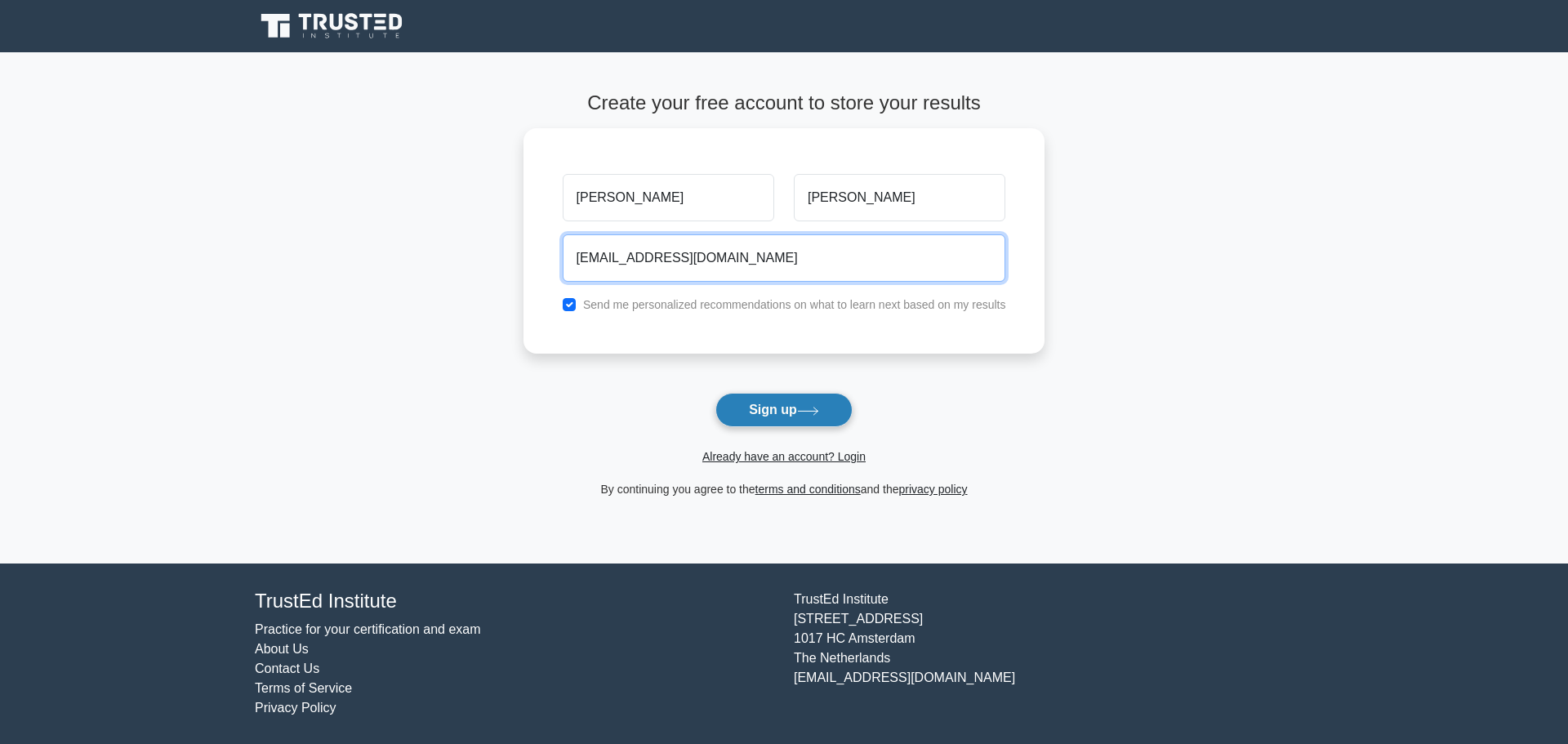
type input "[EMAIL_ADDRESS][DOMAIN_NAME]"
click at [759, 403] on button "Sign up" at bounding box center [784, 410] width 137 height 34
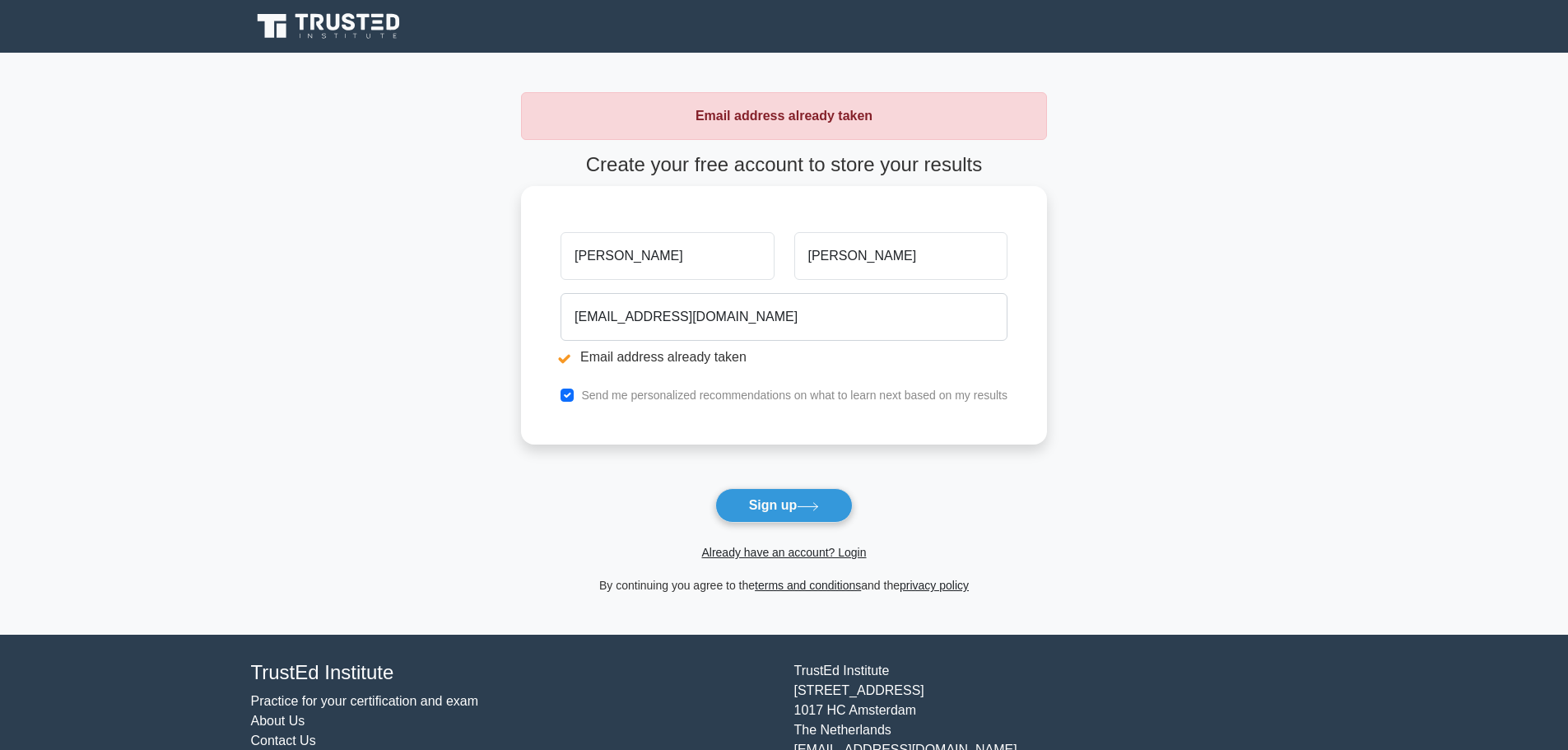
click at [776, 343] on div "[EMAIL_ADDRESS][DOMAIN_NAME] Email address already taken" at bounding box center [784, 333] width 467 height 92
click at [842, 558] on link "Already have an account? Login" at bounding box center [783, 552] width 164 height 13
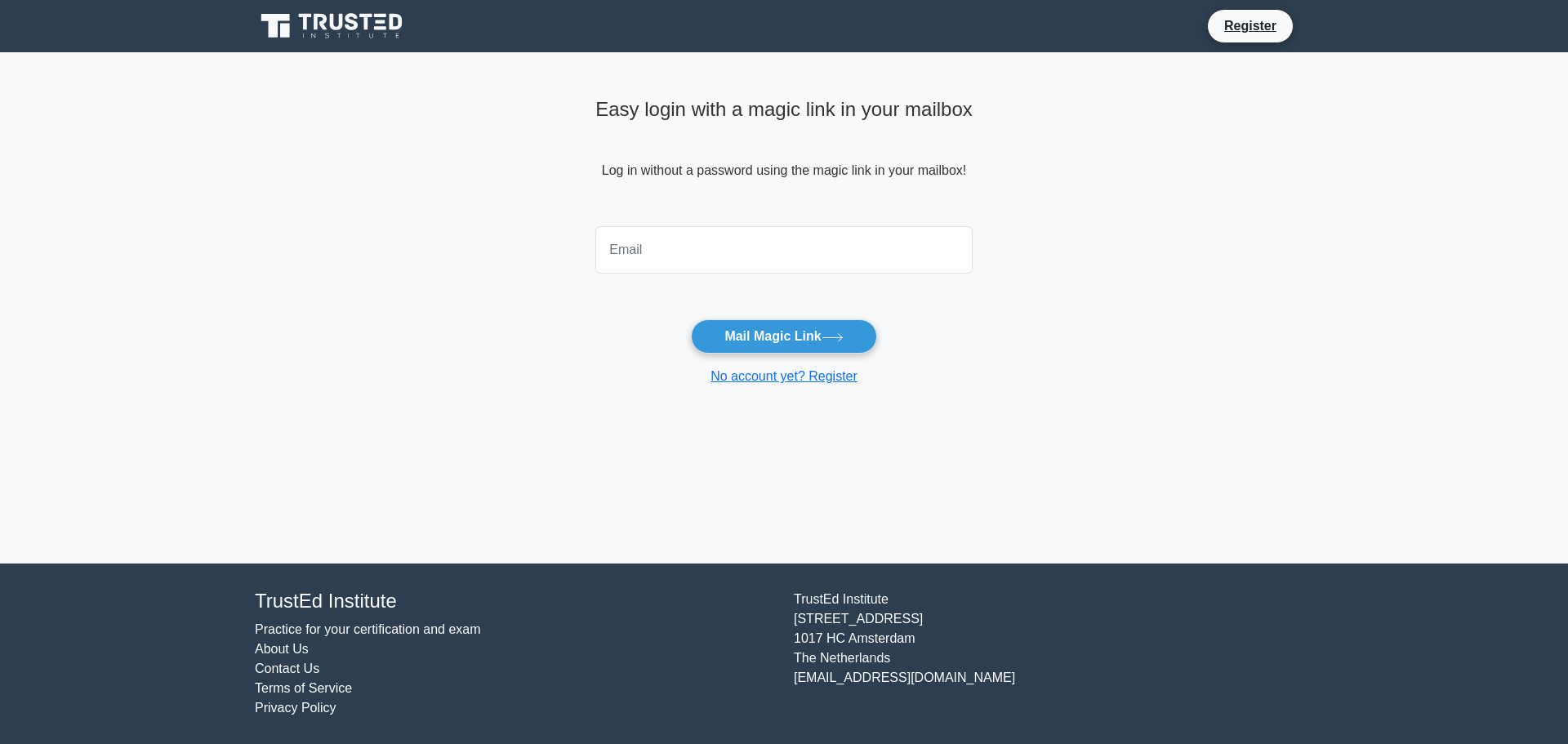
click at [829, 263] on input "email" at bounding box center [784, 250] width 377 height 48
type input "kalyan74singai@gmail.com"
click at [774, 339] on button "Mail Magic Link" at bounding box center [784, 337] width 185 height 34
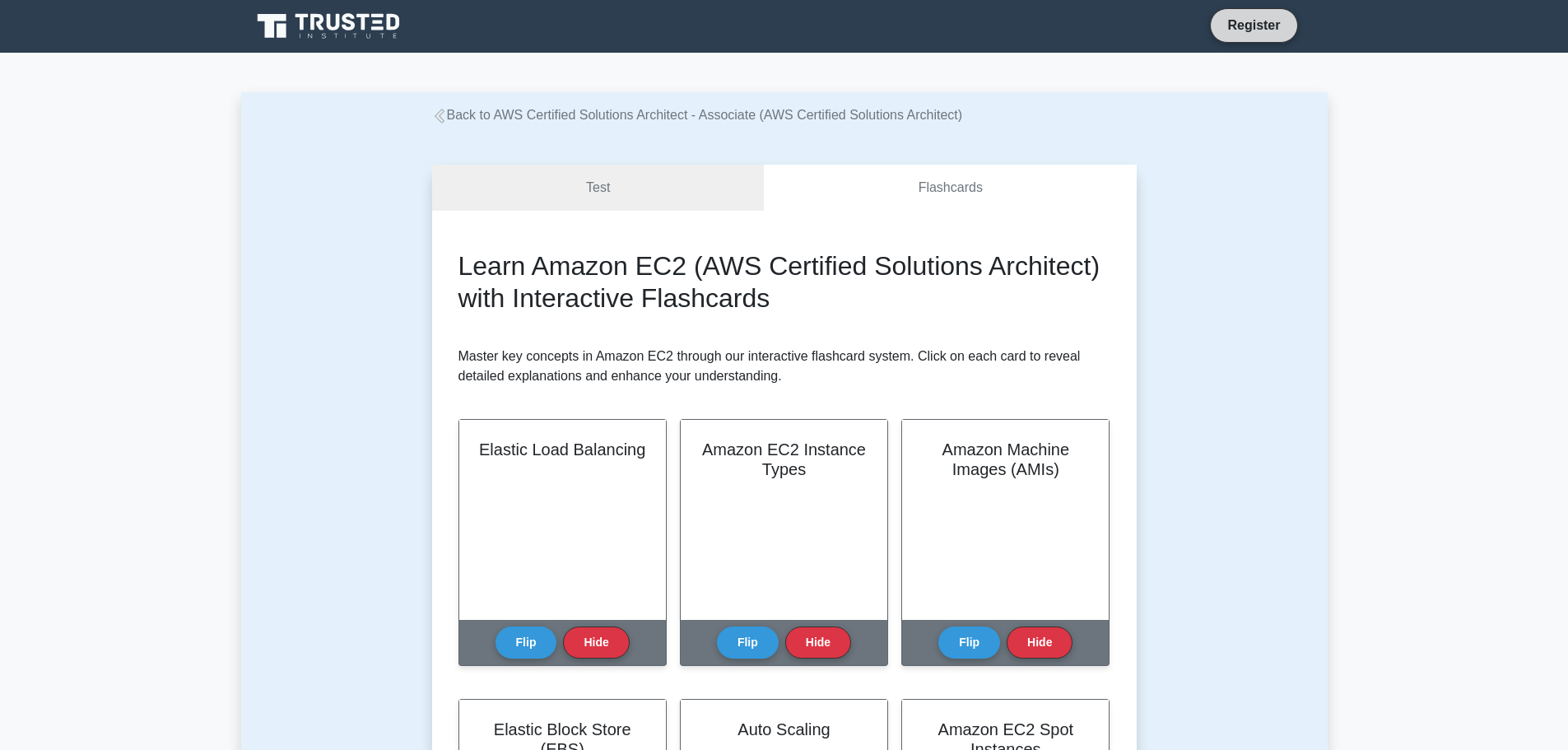
click at [1236, 26] on link "Register" at bounding box center [1253, 24] width 72 height 20
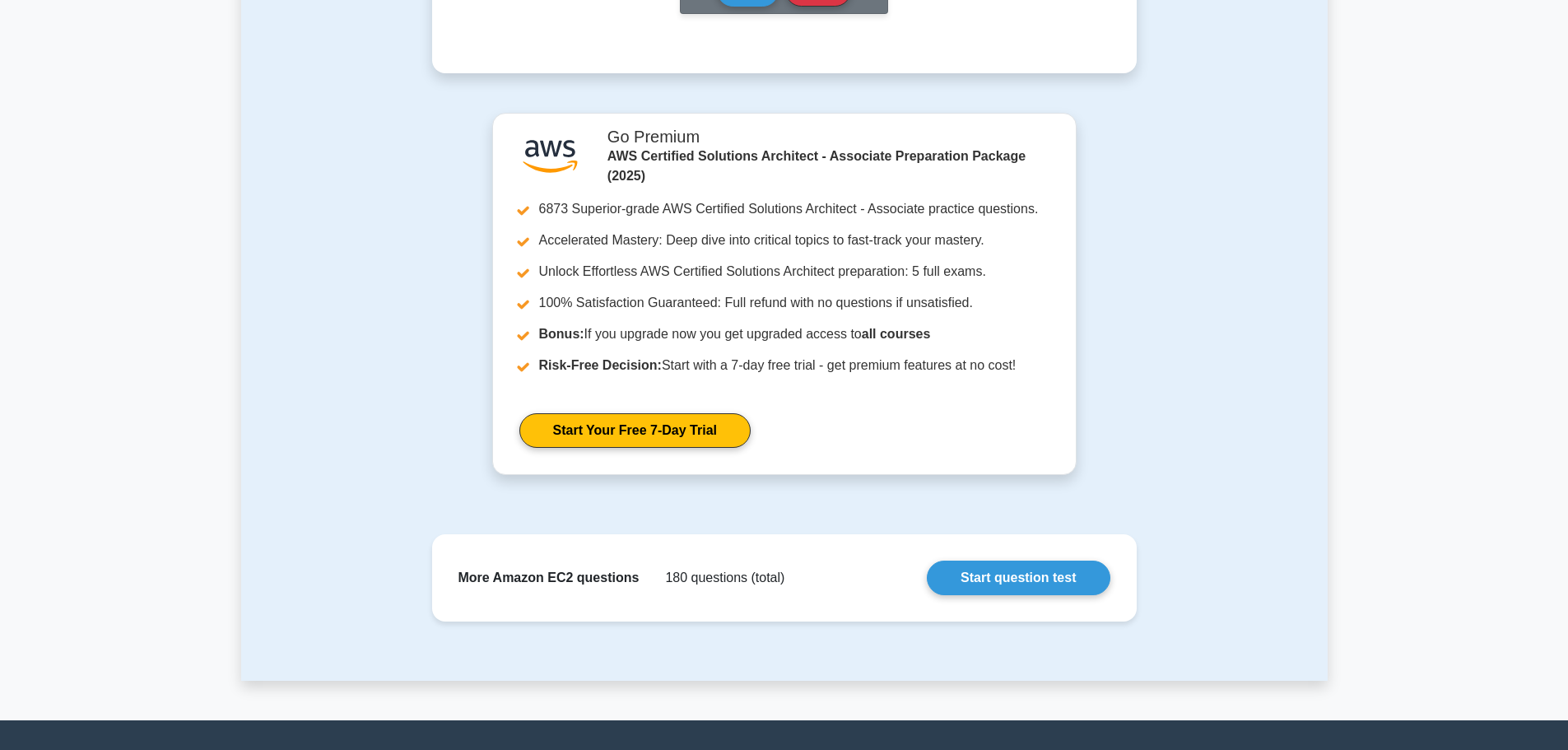
scroll to position [1582, 0]
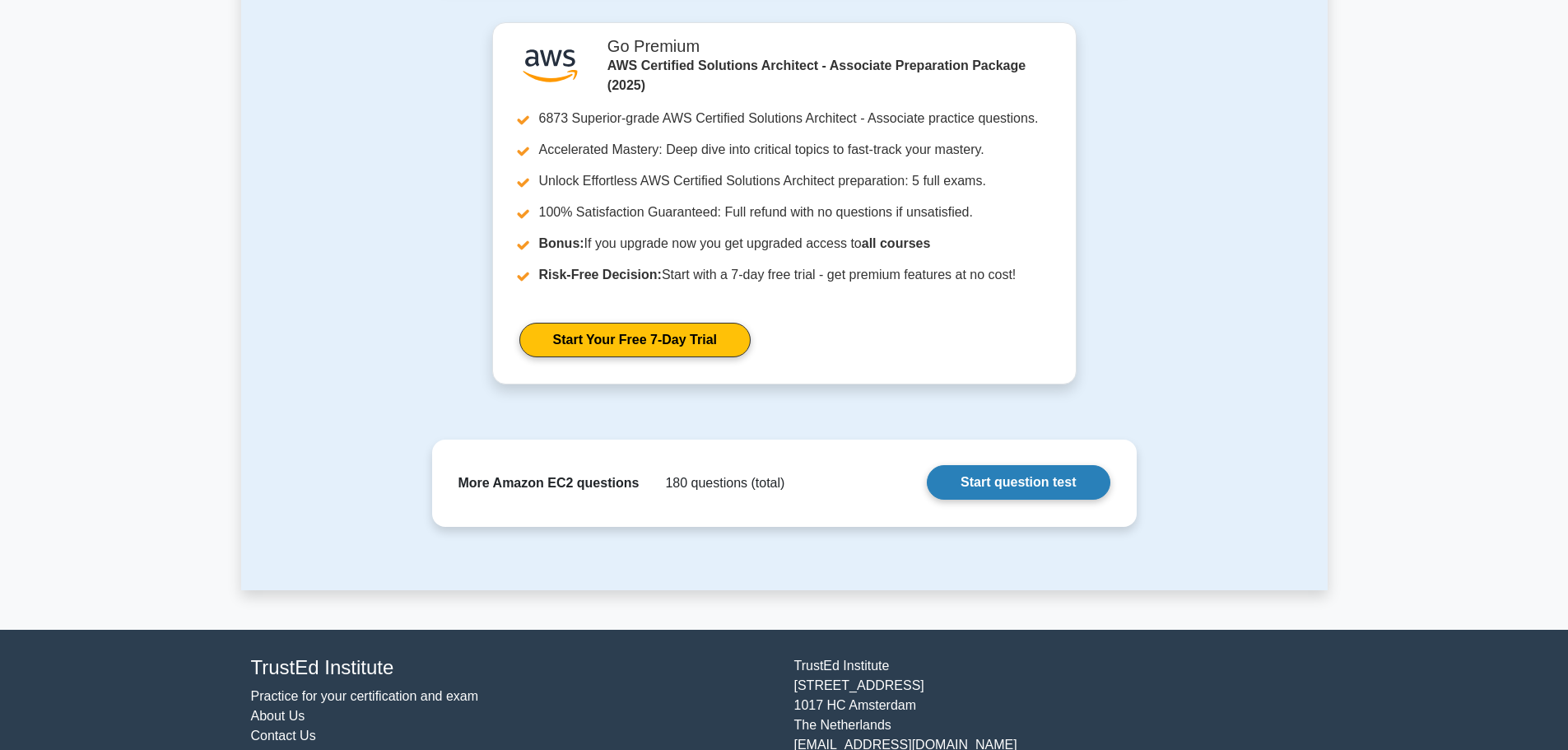
click at [996, 499] on link "Start question test" at bounding box center [1019, 483] width 183 height 35
